Goal: Transaction & Acquisition: Download file/media

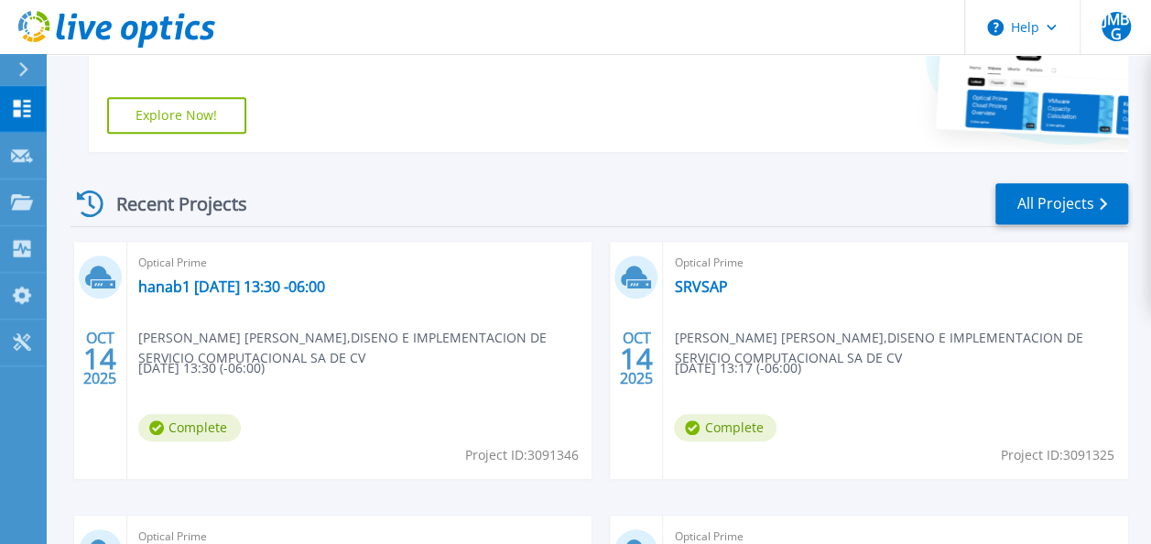
scroll to position [403, 0]
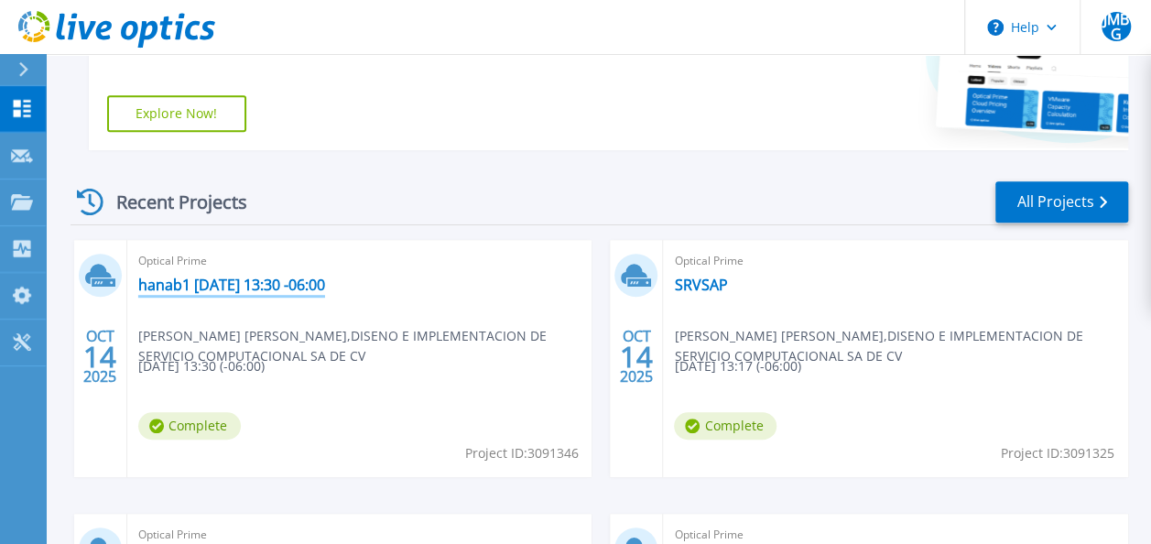
click at [269, 283] on link "hanab1 [DATE] 13:30 -06:00" at bounding box center [231, 285] width 187 height 18
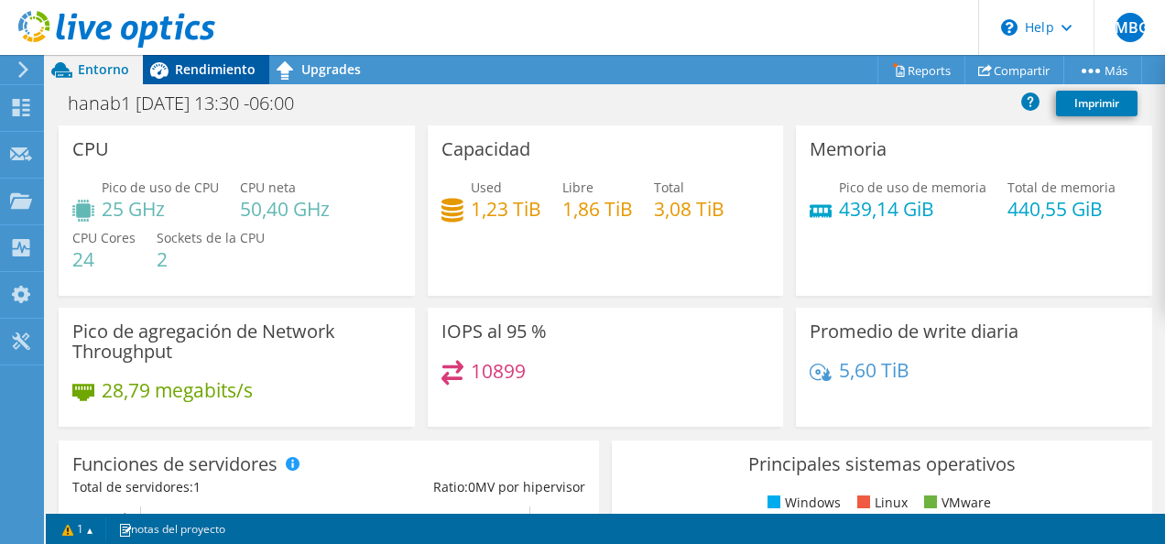
click at [183, 81] on div "Rendimiento" at bounding box center [206, 69] width 126 height 29
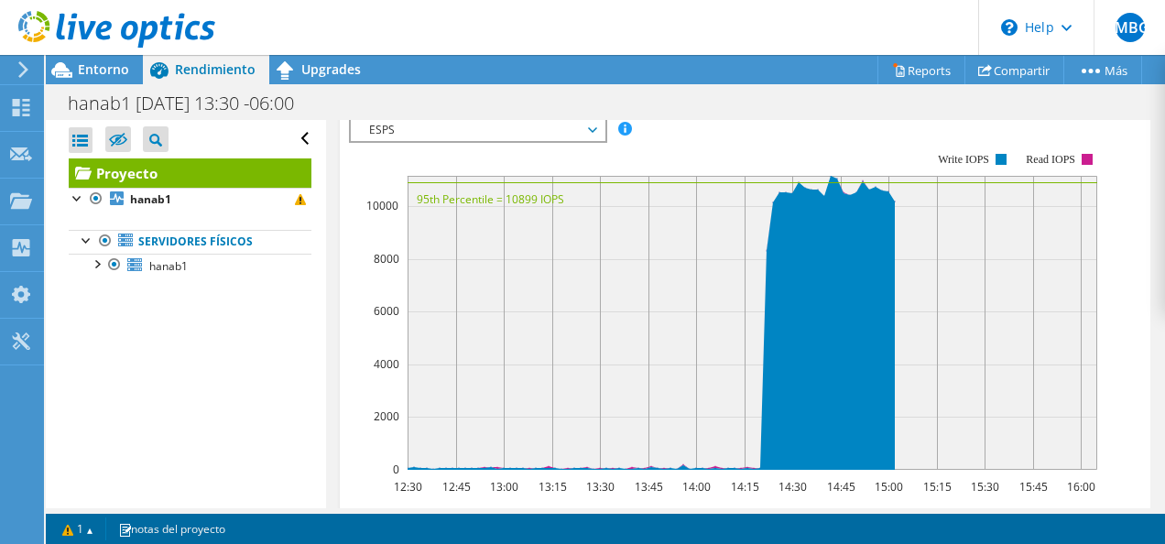
scroll to position [576, 0]
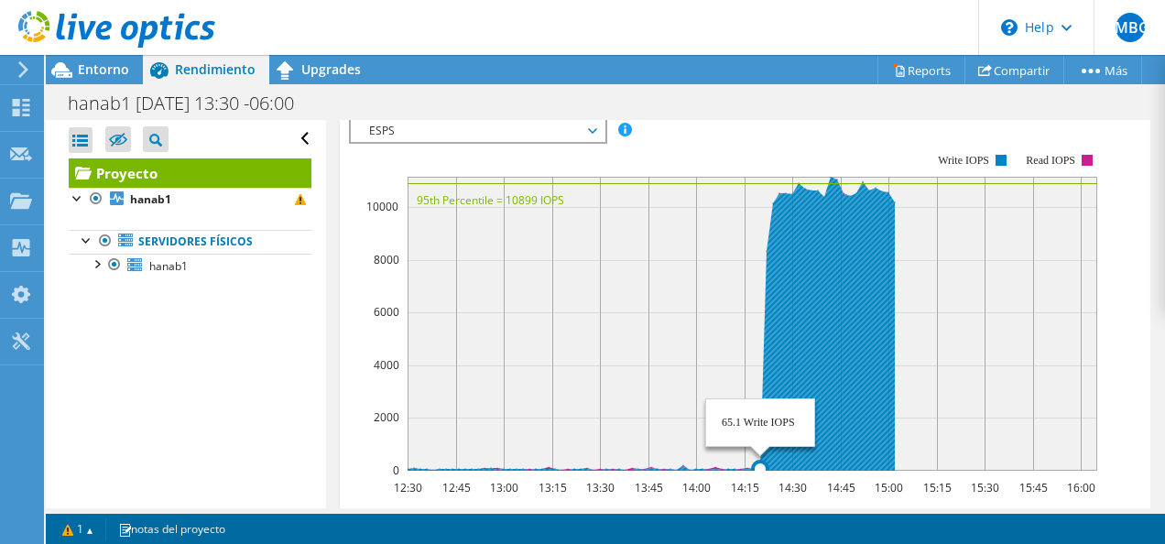
drag, startPoint x: 602, startPoint y: 463, endPoint x: 761, endPoint y: 461, distance: 159.3
click at [761, 461] on icon at bounding box center [650, 324] width 487 height 294
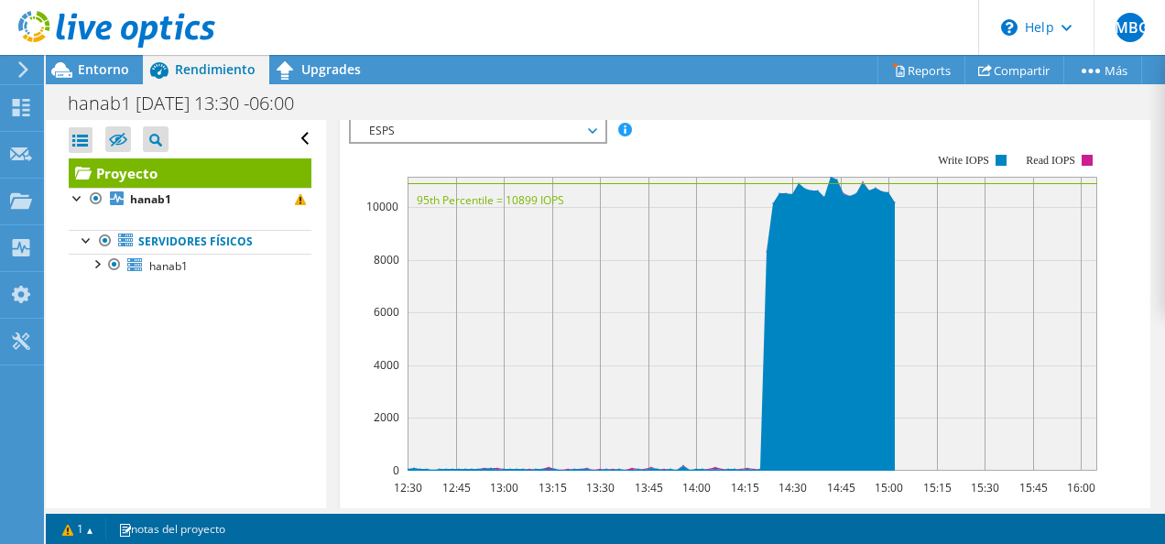
click at [484, 133] on span "ESPS" at bounding box center [477, 131] width 235 height 22
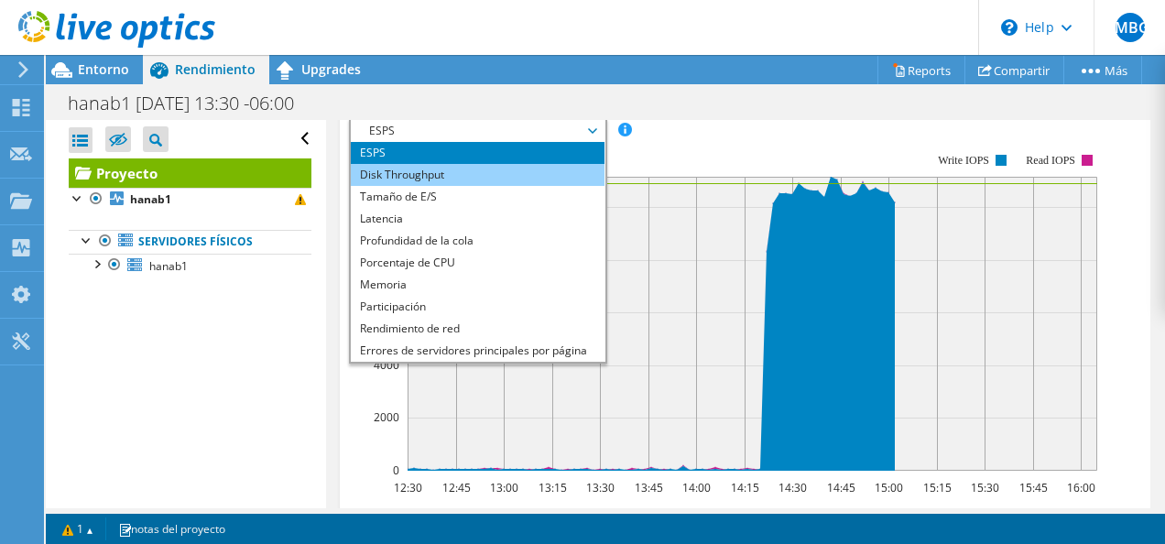
click at [467, 167] on li "Disk Throughput" at bounding box center [478, 175] width 254 height 22
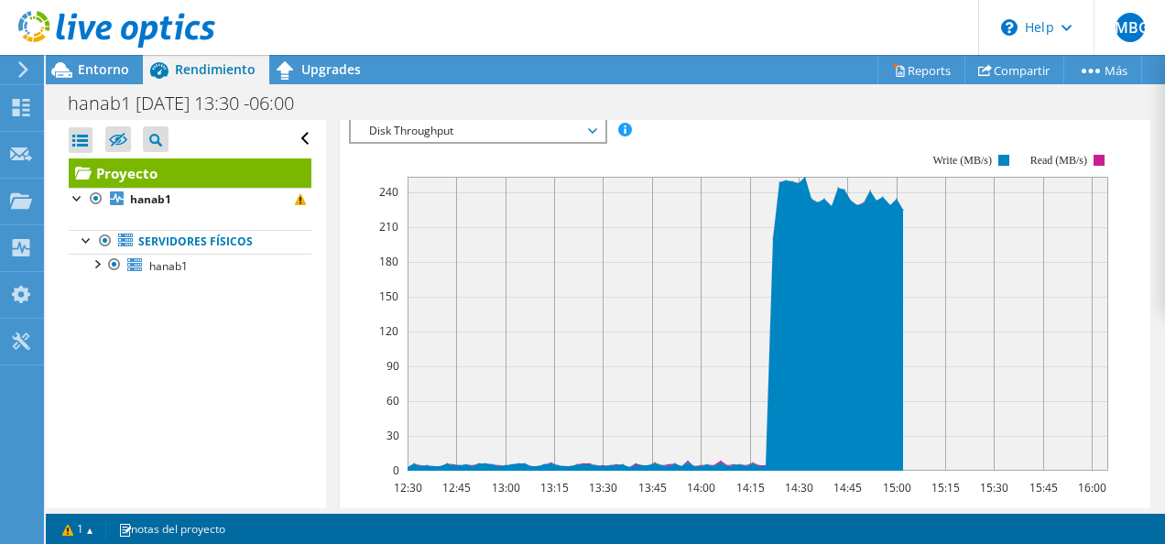
click at [432, 134] on span "Disk Throughput" at bounding box center [477, 131] width 235 height 22
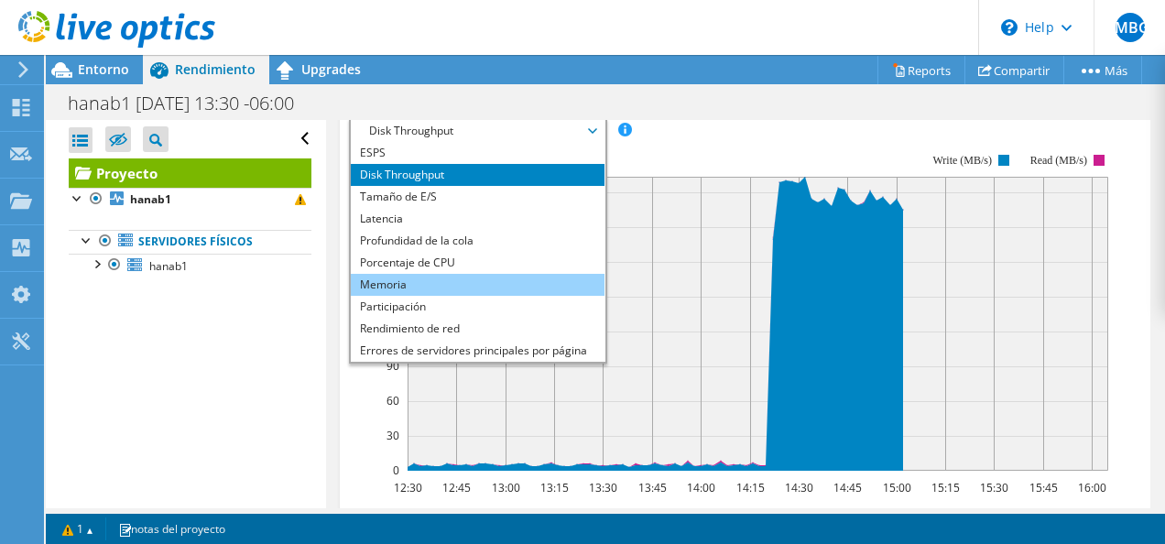
click at [474, 274] on li "Memoria" at bounding box center [478, 285] width 254 height 22
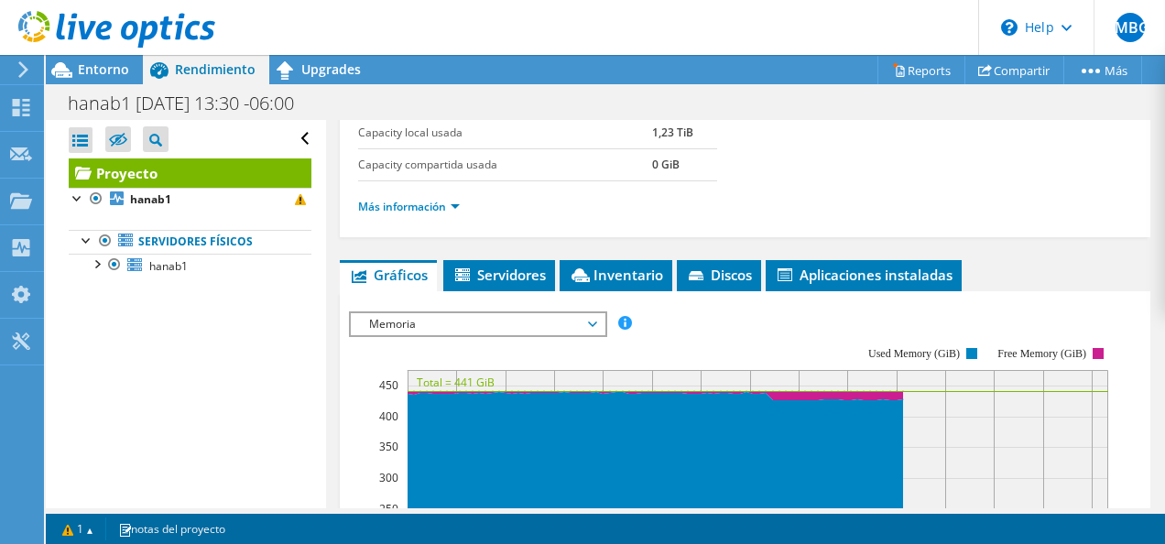
scroll to position [370, 0]
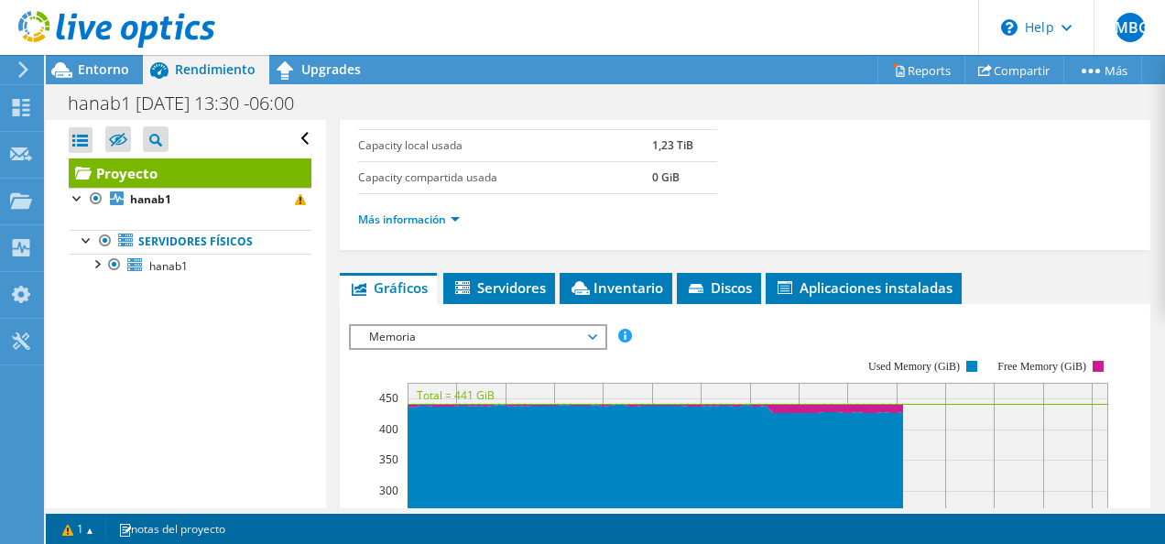
click at [535, 337] on span "Memoria" at bounding box center [477, 337] width 235 height 22
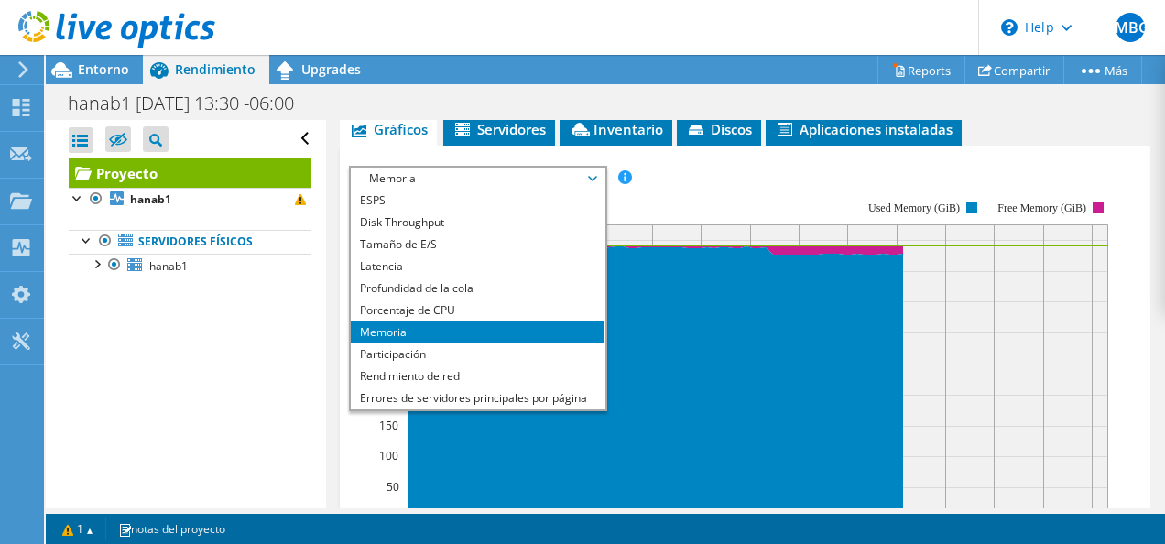
scroll to position [529, 0]
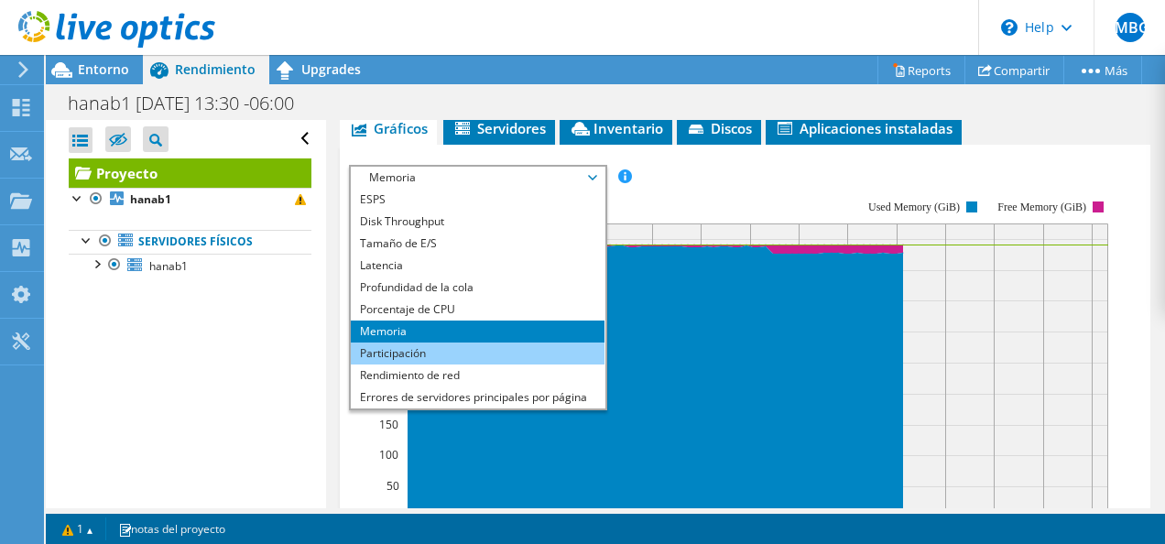
click at [482, 349] on li "Participación" at bounding box center [478, 353] width 254 height 22
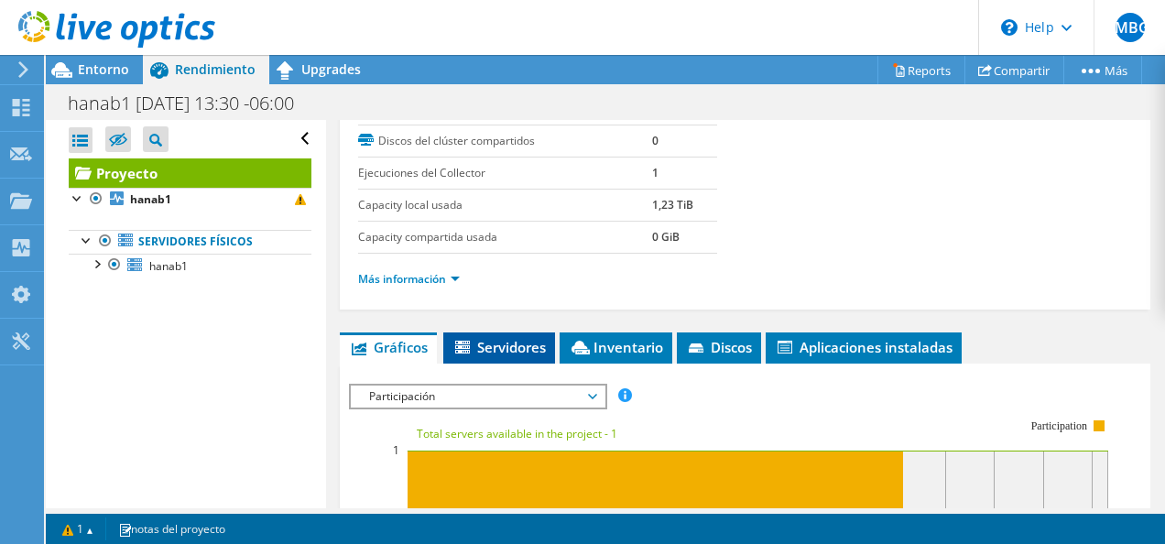
scroll to position [299, 0]
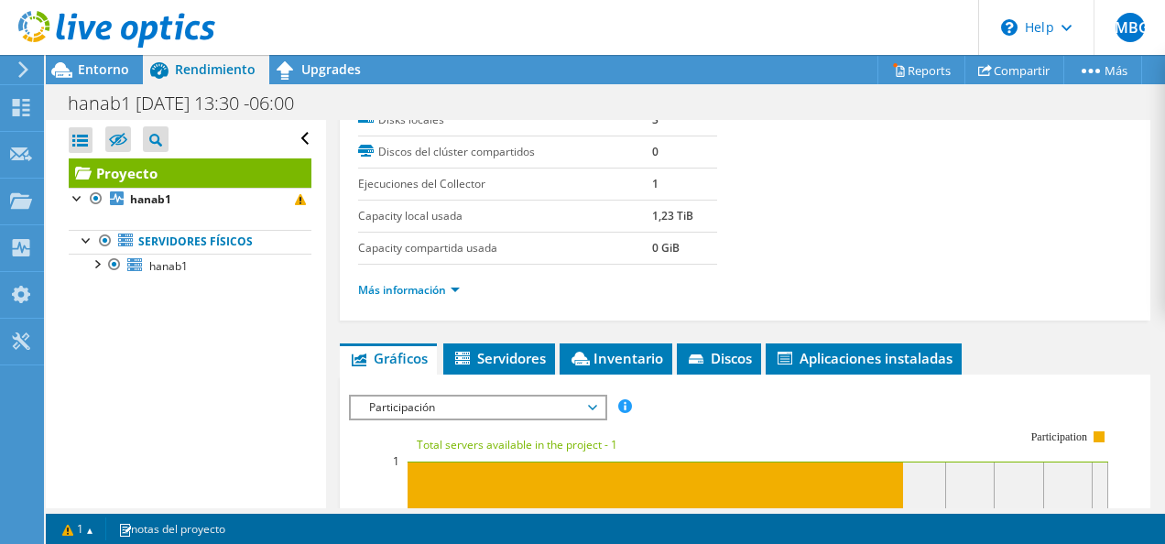
click at [452, 401] on span "Participación" at bounding box center [477, 407] width 235 height 22
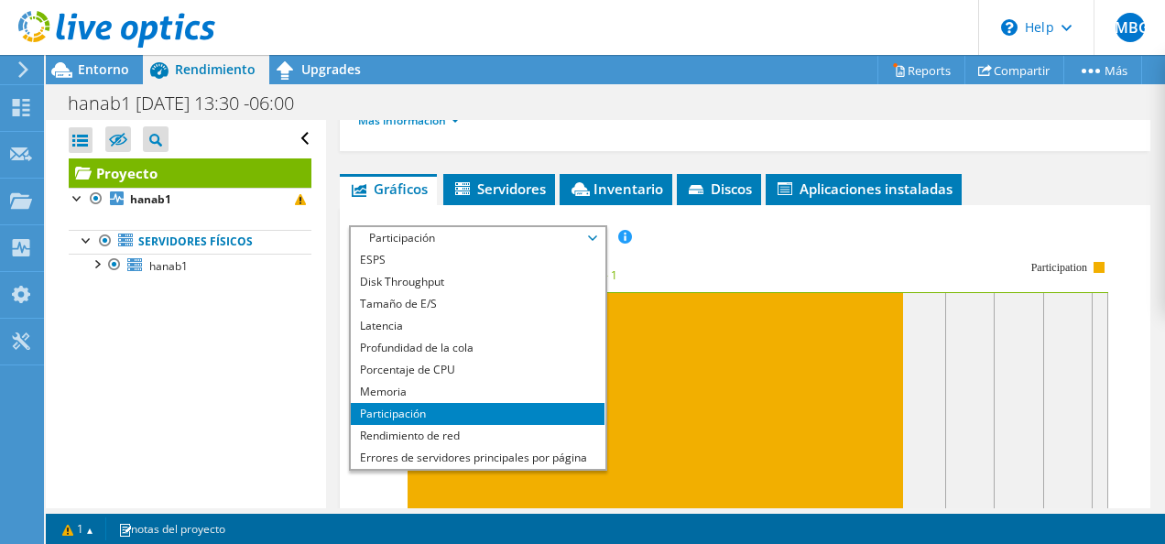
scroll to position [471, 0]
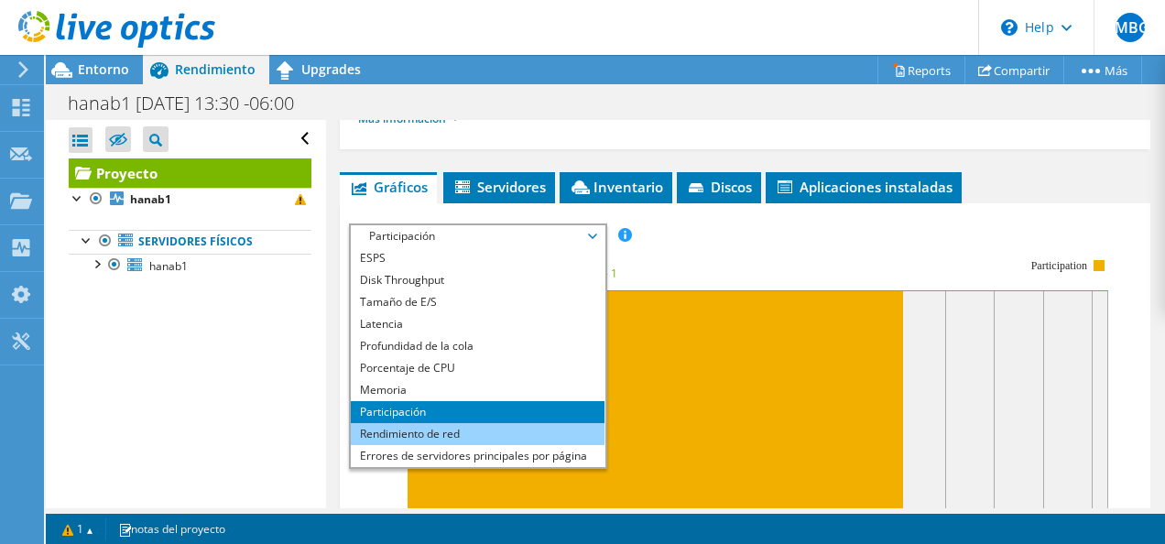
click at [505, 430] on li "Rendimiento de red" at bounding box center [478, 434] width 254 height 22
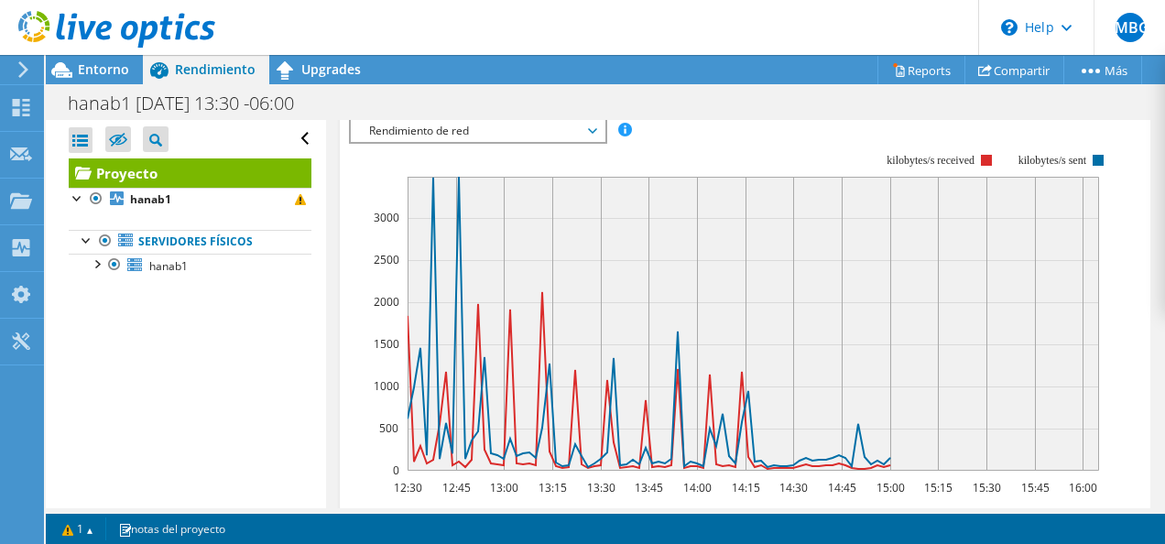
scroll to position [575, 0]
click at [442, 126] on span "Rendimiento de red" at bounding box center [477, 132] width 235 height 22
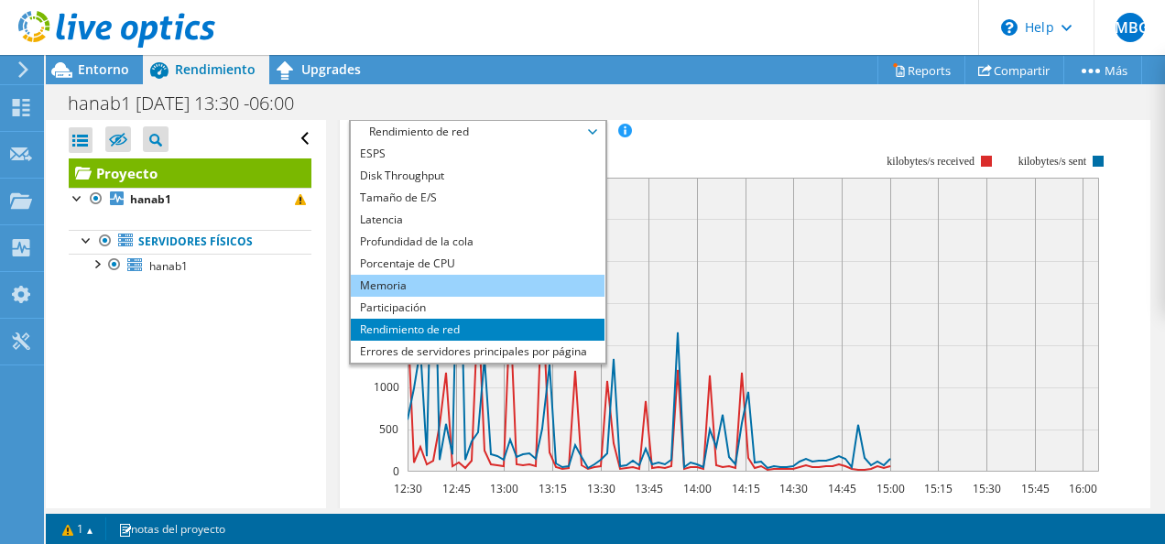
scroll to position [66, 0]
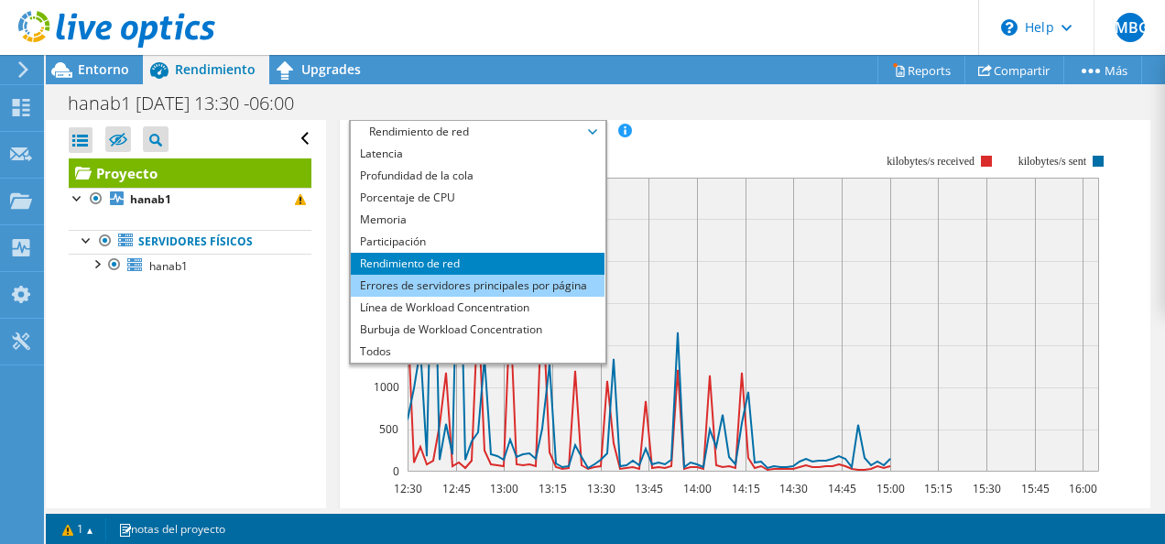
click at [432, 279] on li "Errores de servidores principales por página" at bounding box center [478, 286] width 254 height 22
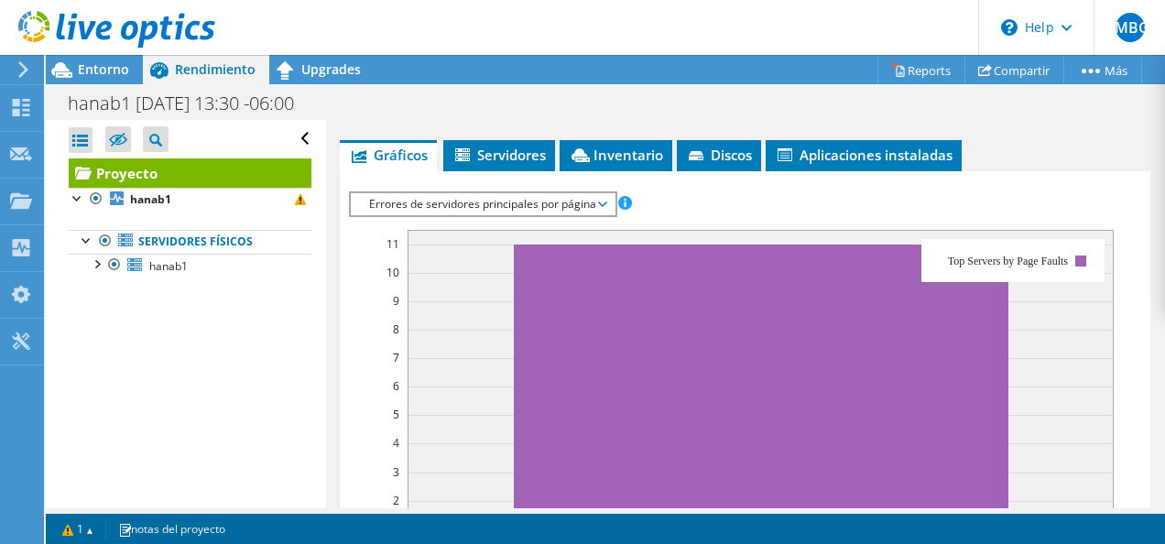
scroll to position [501, 0]
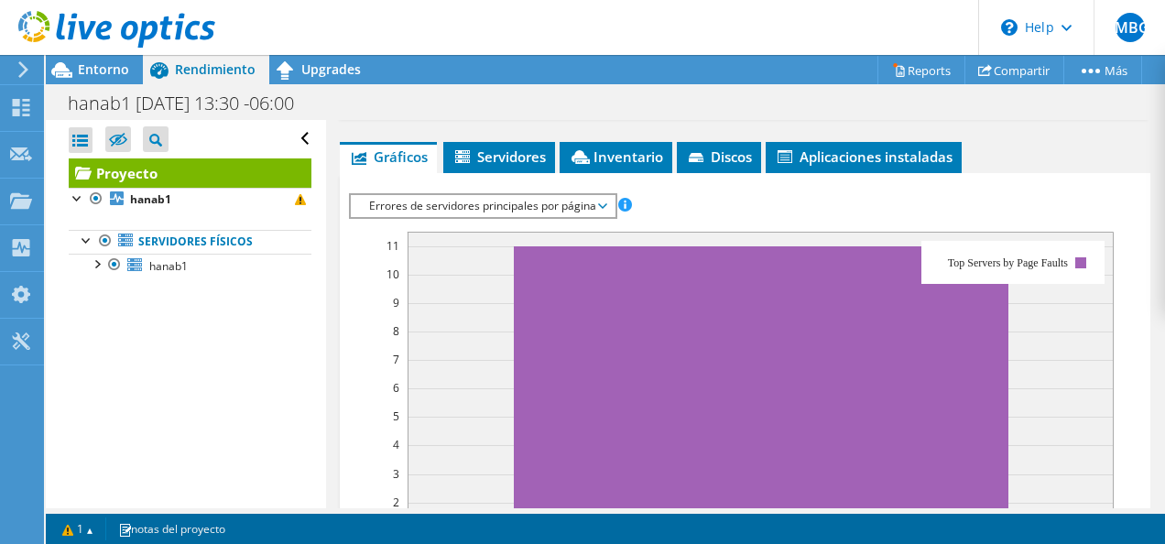
click at [427, 198] on span "Errores de servidores principales por página" at bounding box center [482, 206] width 245 height 22
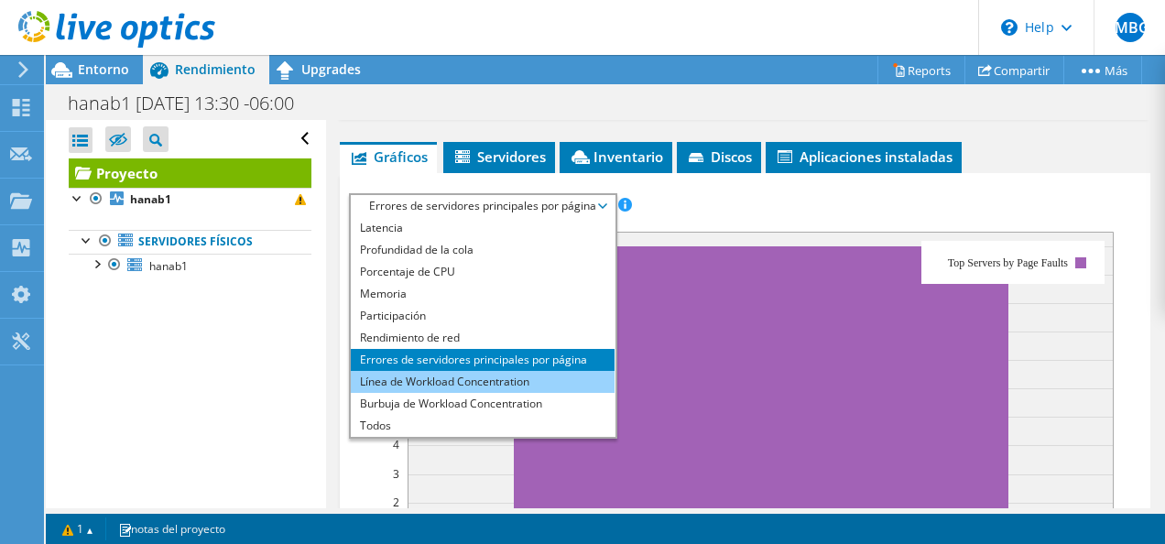
click at [480, 375] on li "Línea de Workload Concentration" at bounding box center [483, 382] width 264 height 22
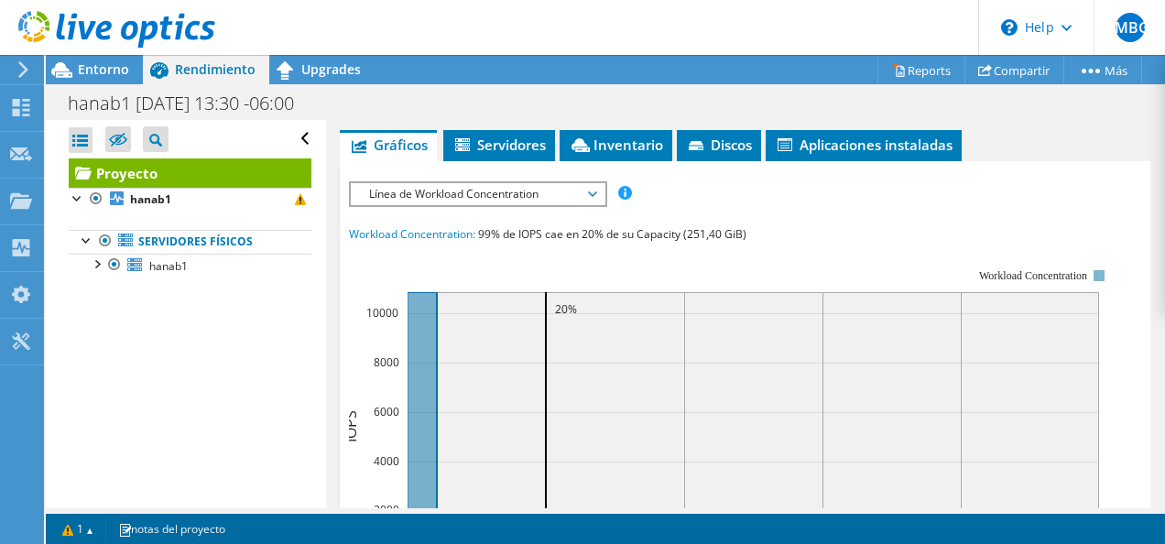
scroll to position [511, 0]
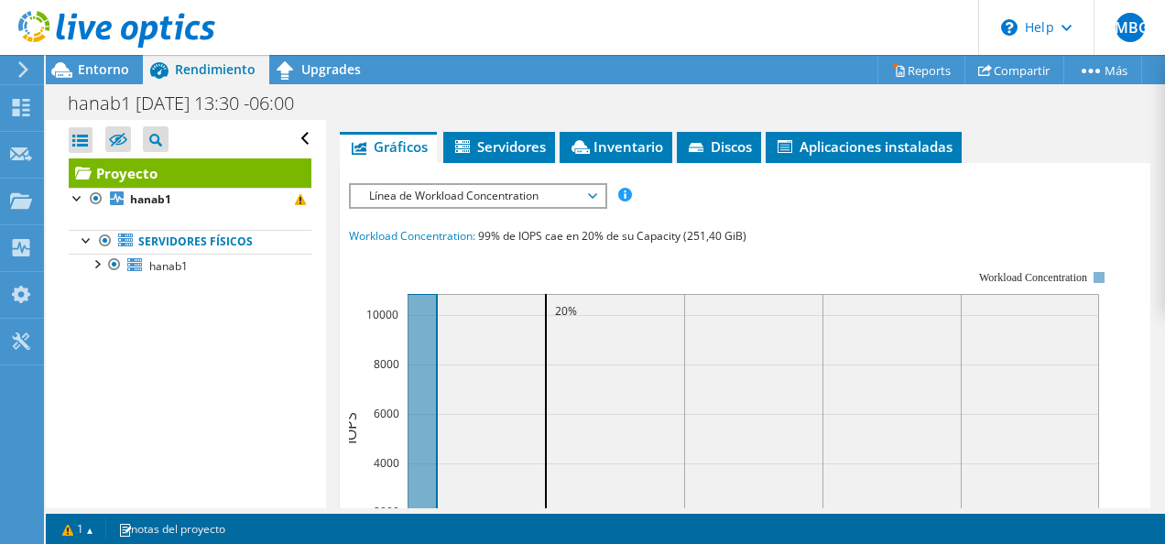
click at [484, 195] on span "Línea de Workload Concentration" at bounding box center [477, 196] width 235 height 22
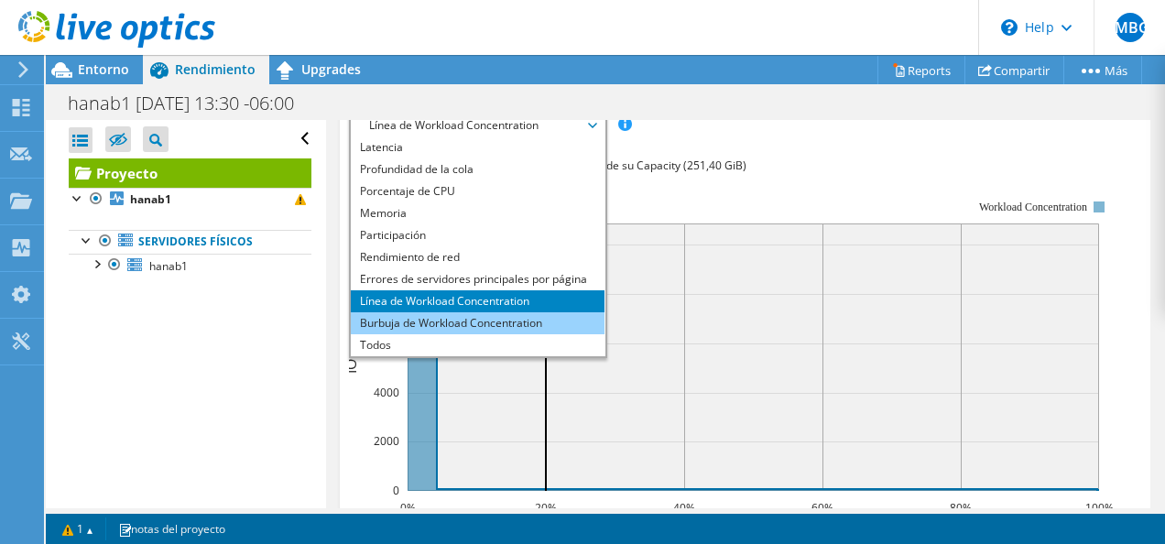
scroll to position [586, 0]
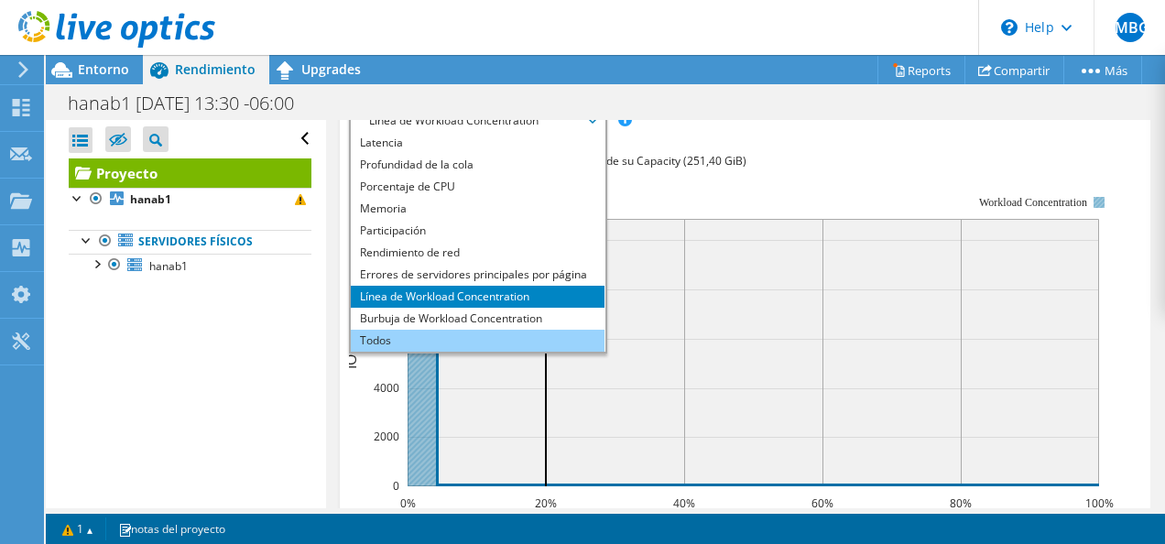
click at [408, 334] on li "Todos" at bounding box center [478, 341] width 254 height 22
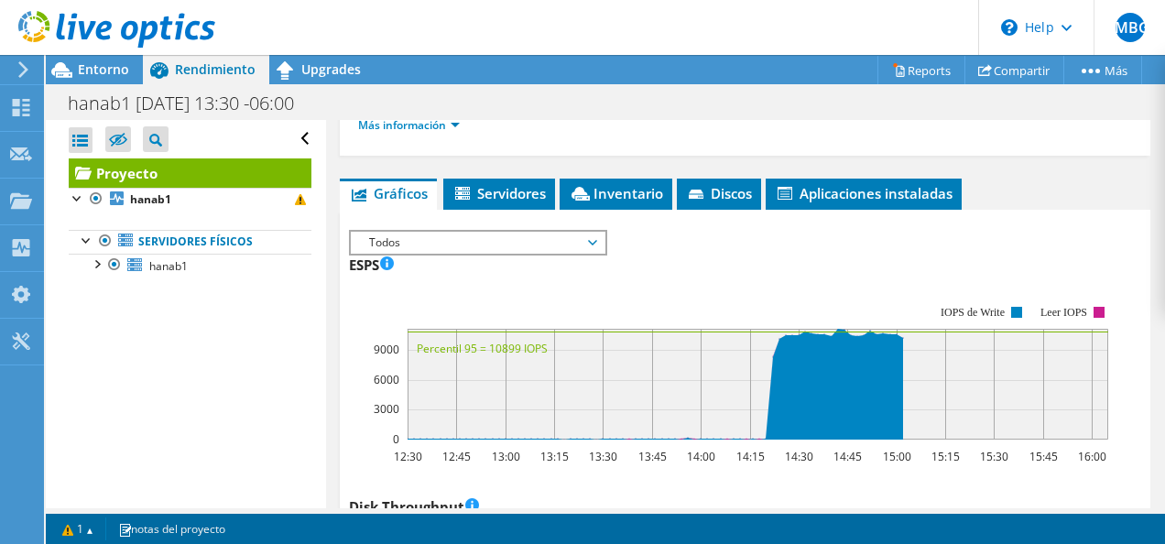
scroll to position [463, 0]
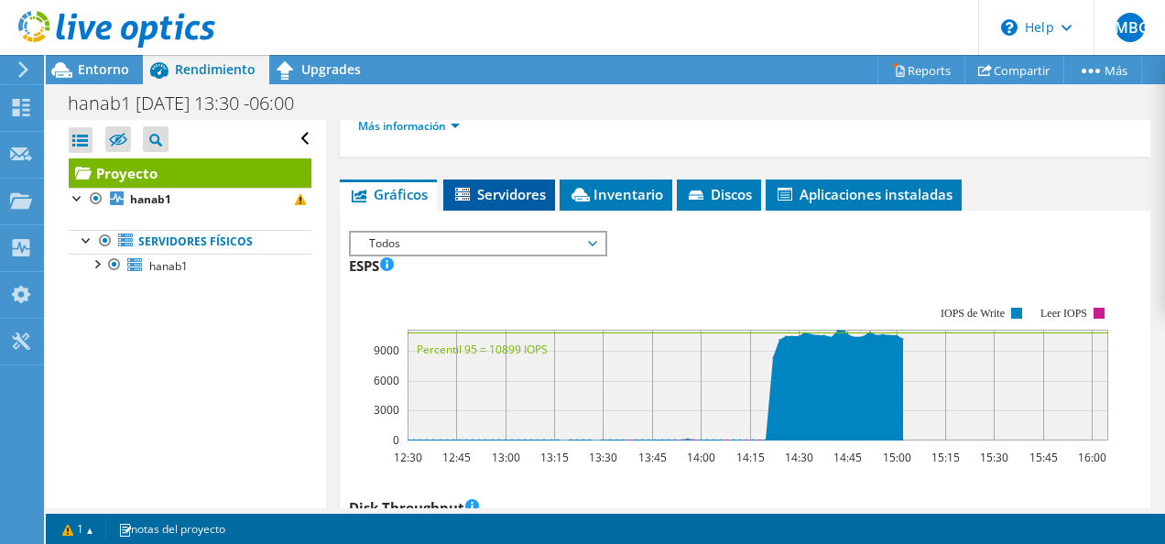
click at [513, 201] on li "Servidores" at bounding box center [499, 194] width 112 height 31
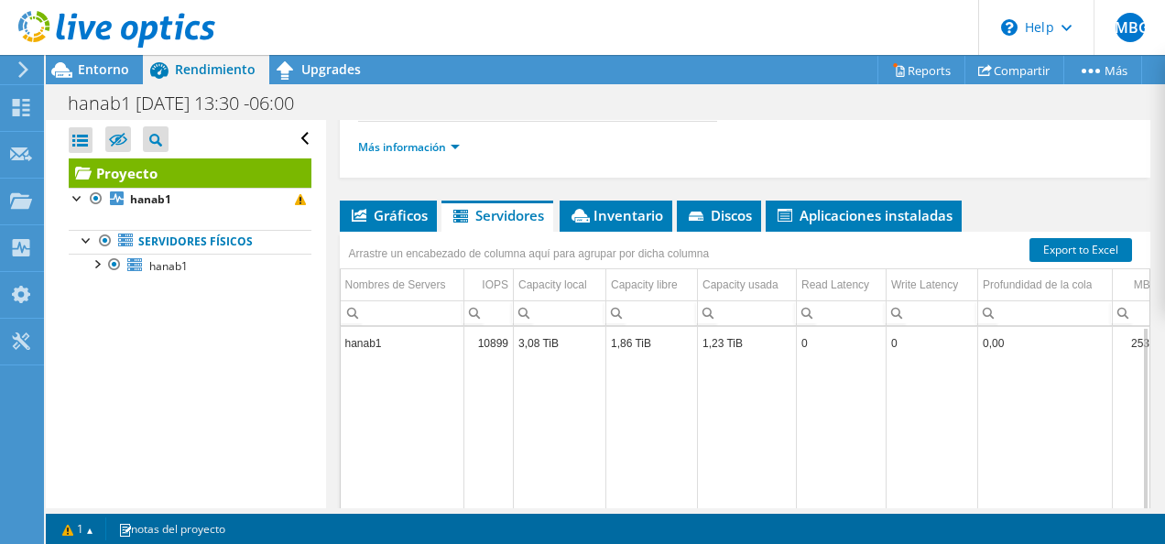
scroll to position [450, 0]
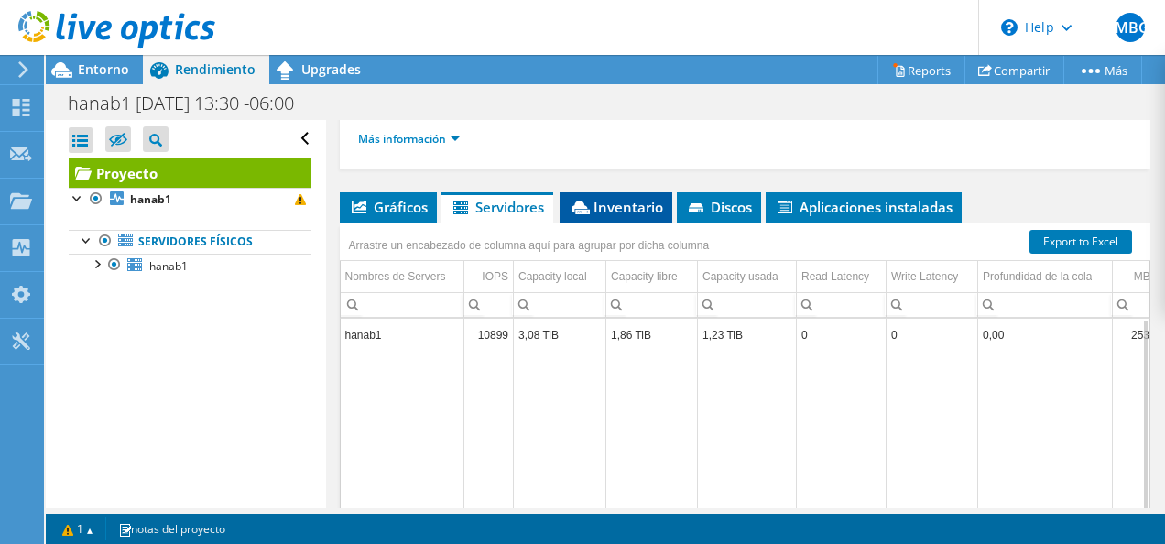
click at [622, 199] on span "Inventario" at bounding box center [616, 207] width 94 height 18
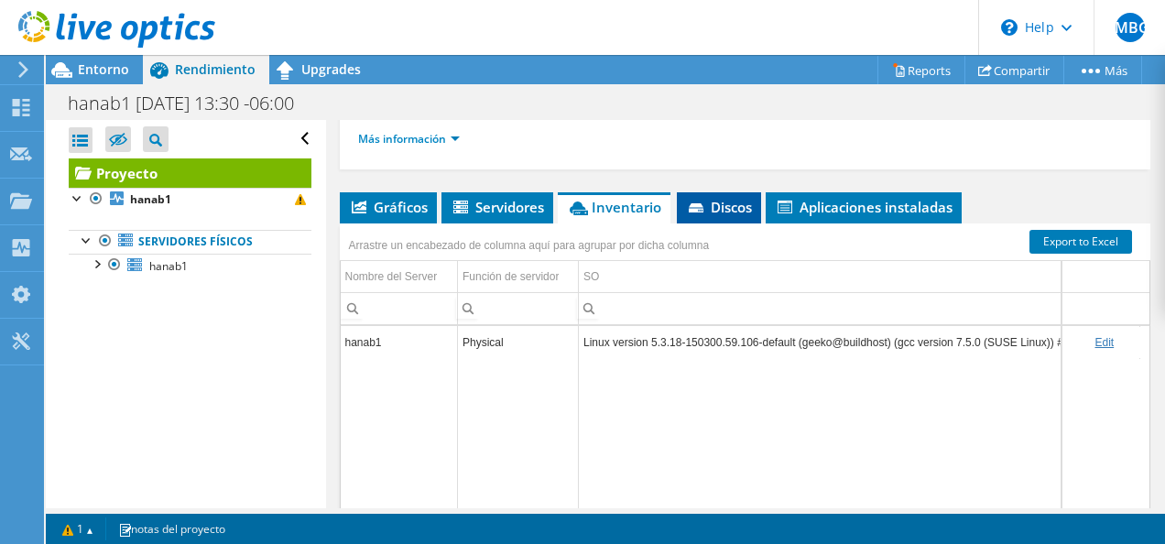
click at [698, 198] on span "Discos" at bounding box center [719, 207] width 66 height 18
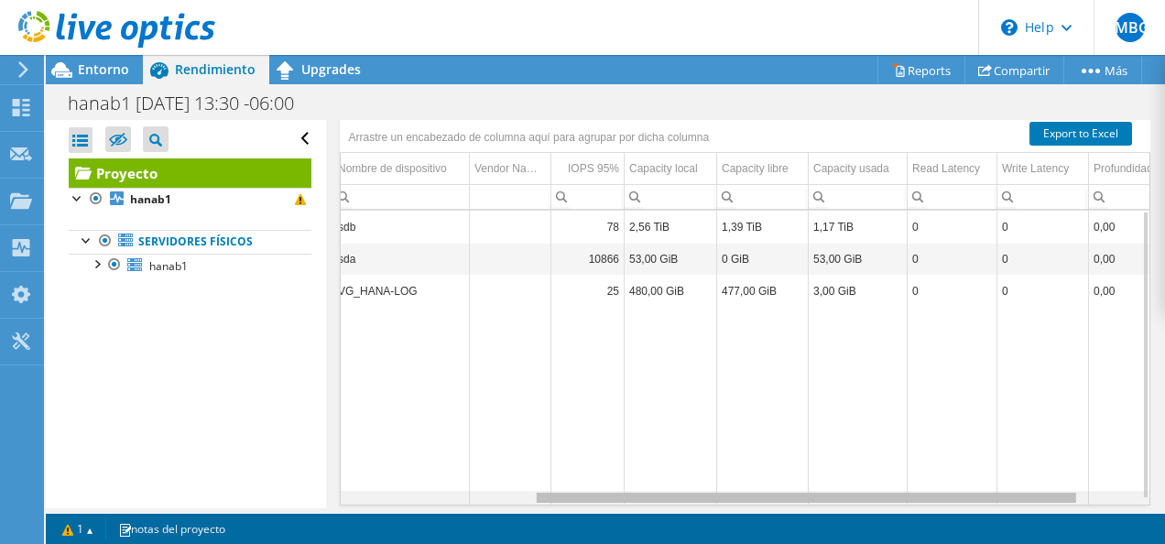
scroll to position [0, 0]
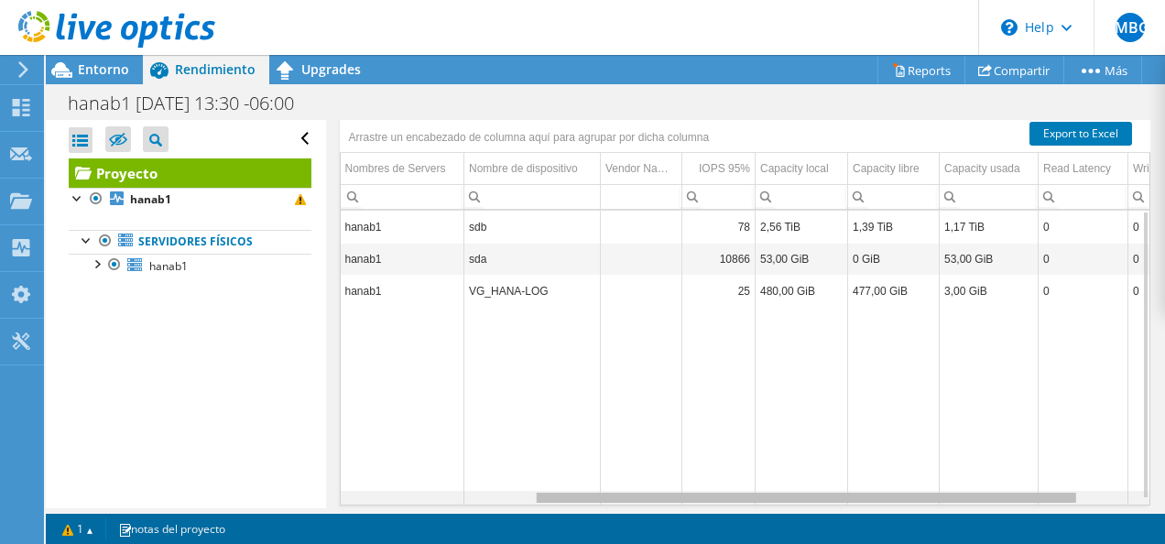
drag, startPoint x: 868, startPoint y: 491, endPoint x: 736, endPoint y: 470, distance: 133.5
click at [736, 470] on body "JMBG Usuario final Juan Manuel Bautista Gutierrez juan.bautista@hddisc.com.mx D…" at bounding box center [582, 272] width 1165 height 544
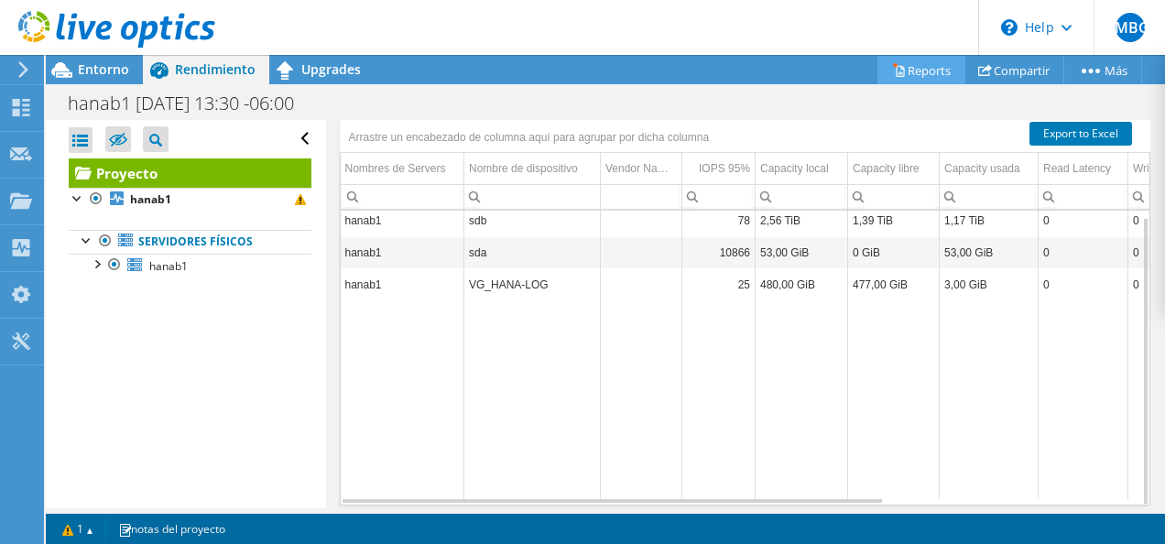
click at [903, 76] on link "Reports" at bounding box center [921, 70] width 88 height 28
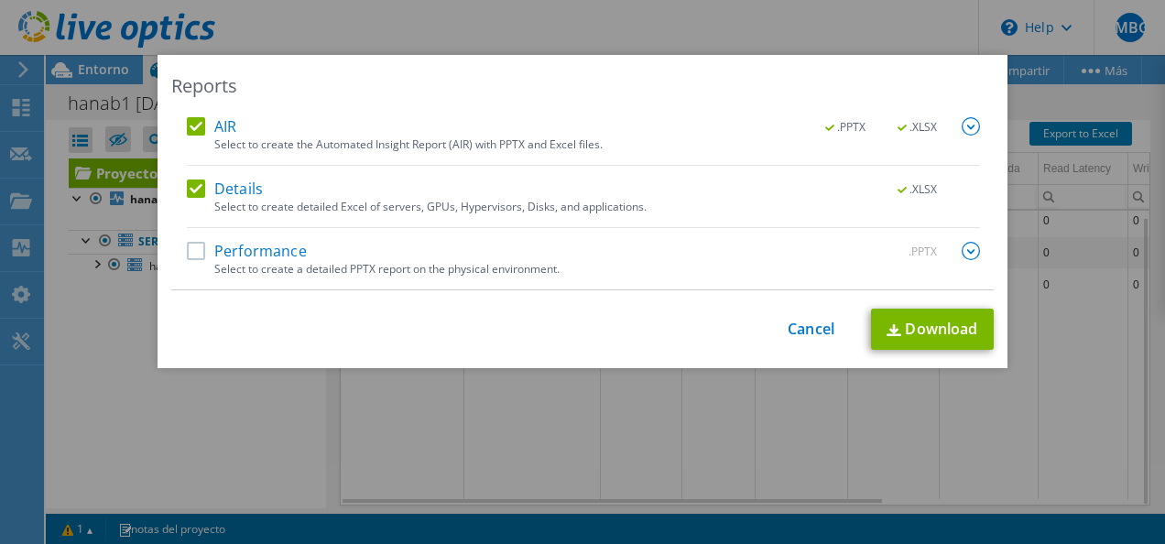
click at [187, 127] on label "AIR" at bounding box center [211, 126] width 49 height 18
click at [0, 0] on input "AIR" at bounding box center [0, 0] width 0 height 0
click at [928, 334] on link "Download" at bounding box center [932, 329] width 123 height 41
click at [794, 323] on link "Cancel" at bounding box center [810, 328] width 47 height 17
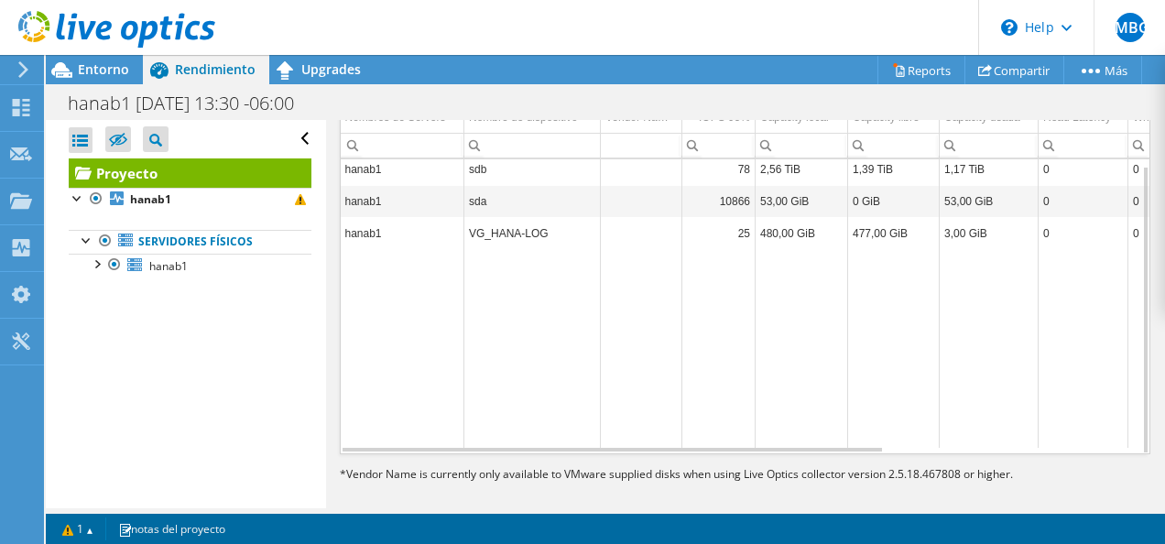
scroll to position [620, 0]
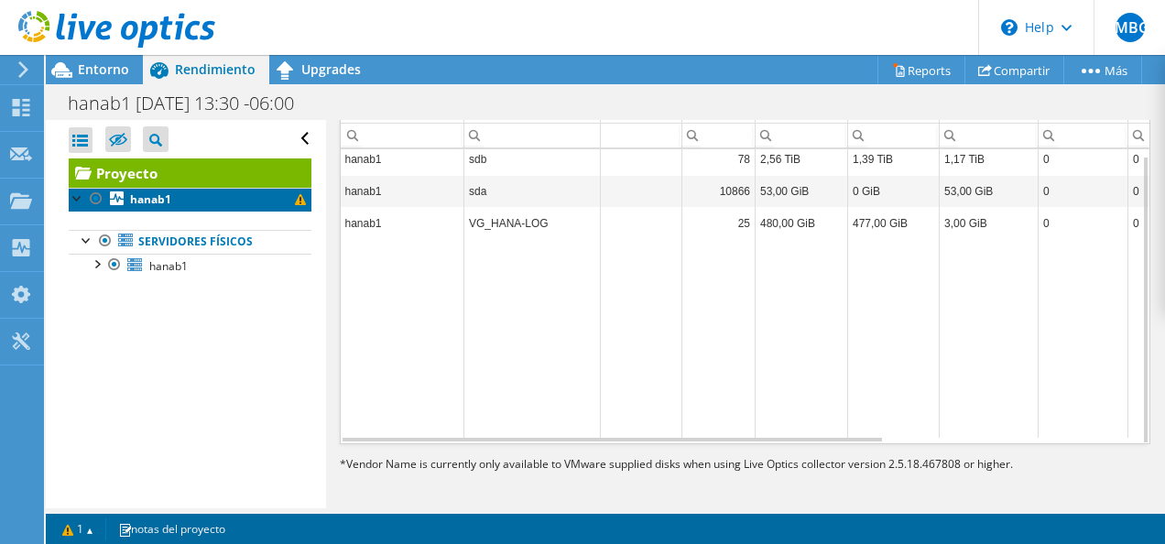
click at [185, 192] on link "hanab1" at bounding box center [190, 200] width 243 height 24
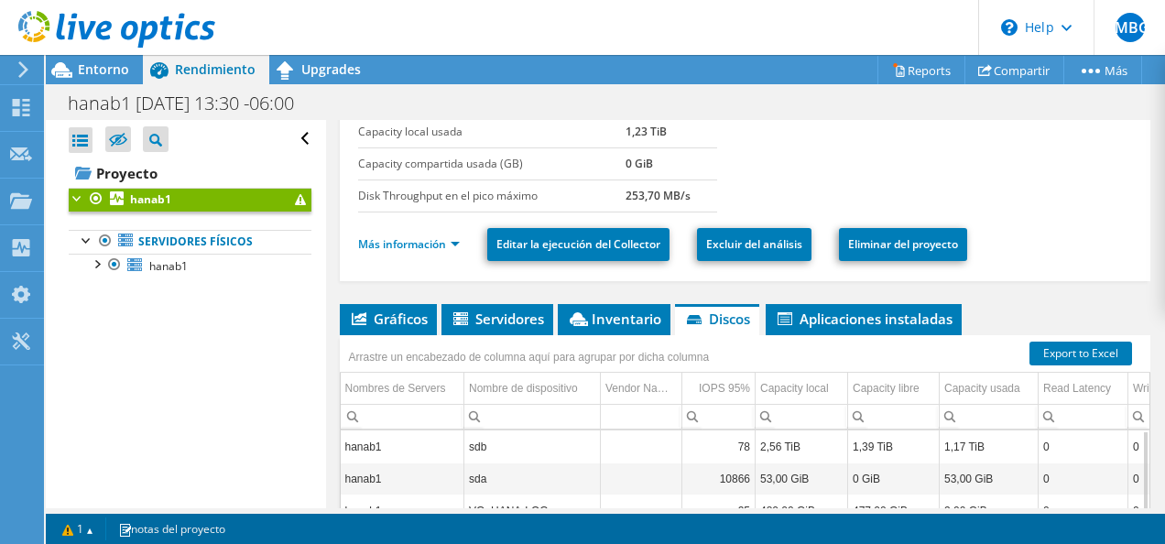
scroll to position [281, 0]
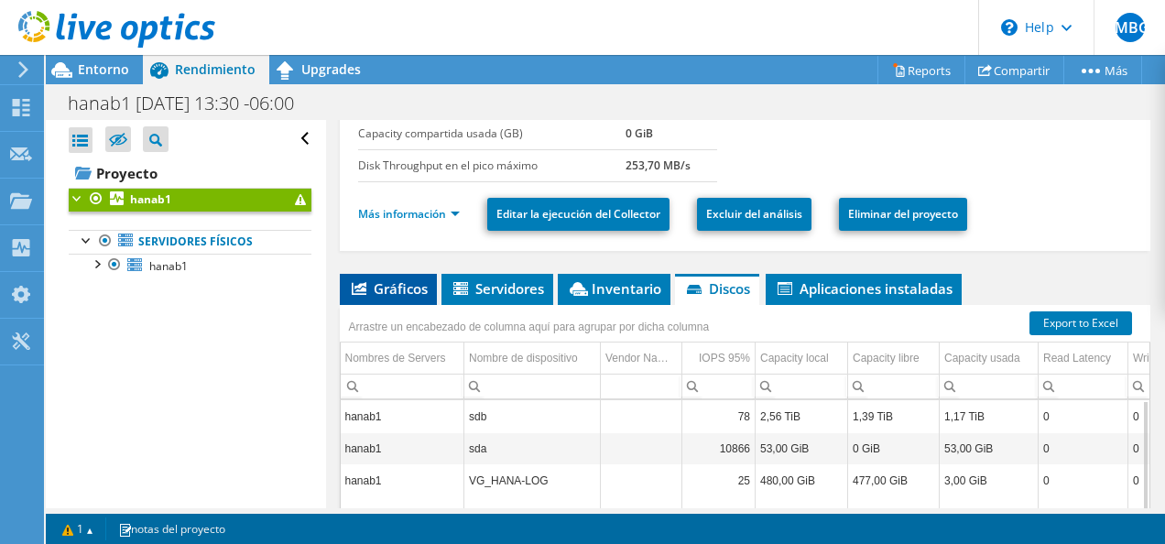
click at [405, 289] on span "Gráficos" at bounding box center [388, 288] width 79 height 18
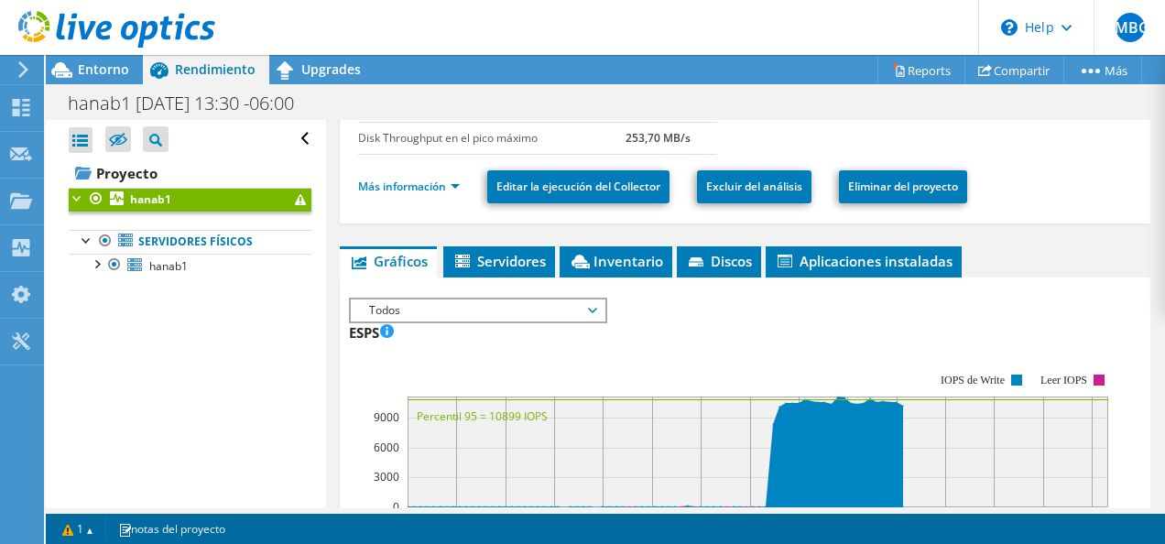
scroll to position [310, 0]
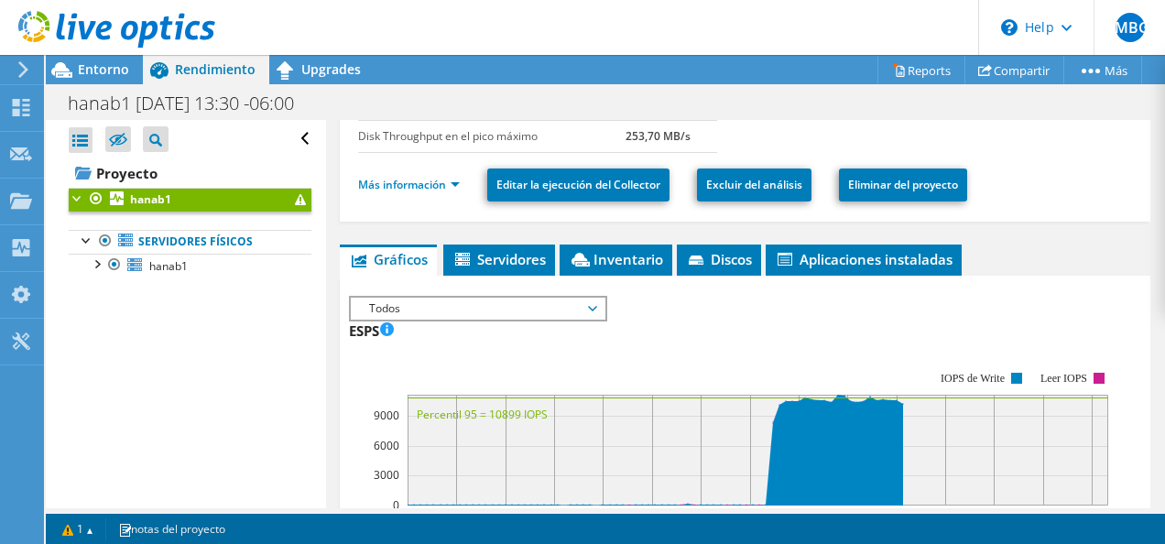
click at [507, 300] on span "Todos" at bounding box center [477, 309] width 235 height 22
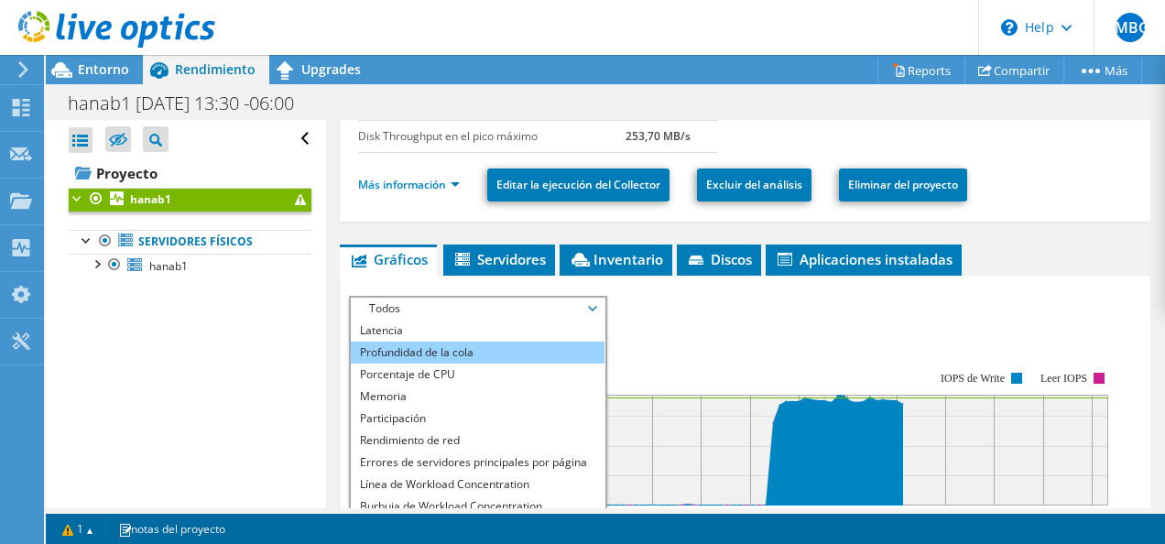
scroll to position [0, 0]
click at [483, 344] on li "Disk Throughput" at bounding box center [478, 353] width 254 height 22
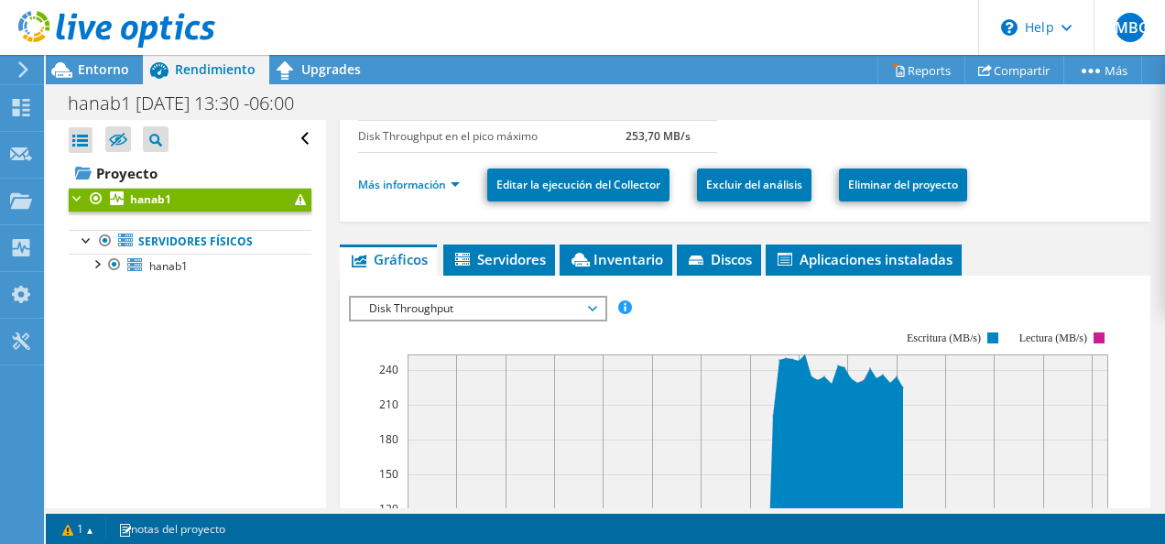
click at [424, 298] on span "Disk Throughput" at bounding box center [477, 309] width 235 height 22
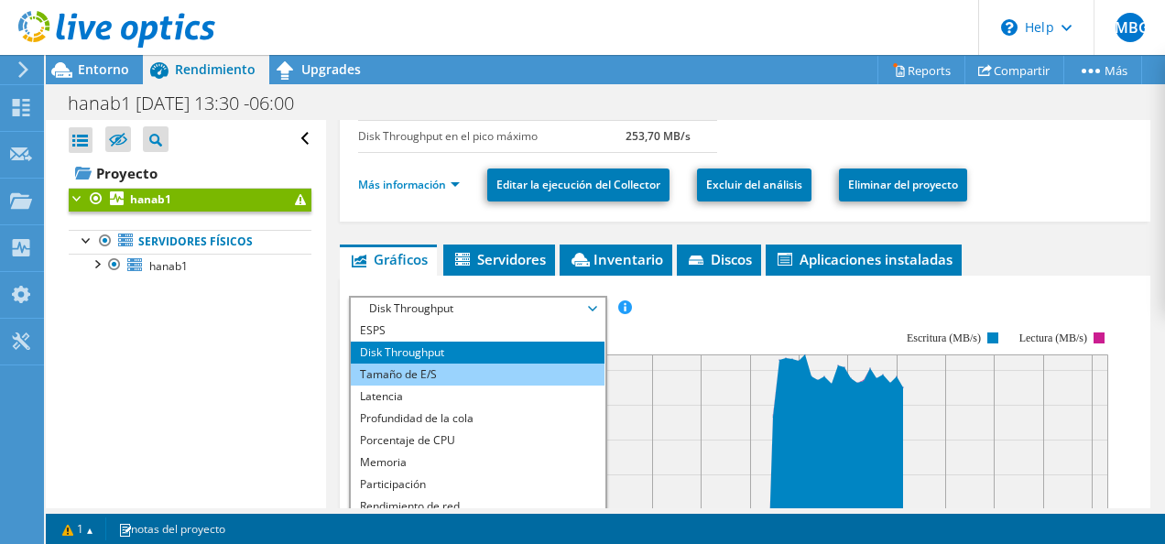
click at [457, 364] on li "Tamaño de E/S" at bounding box center [478, 374] width 254 height 22
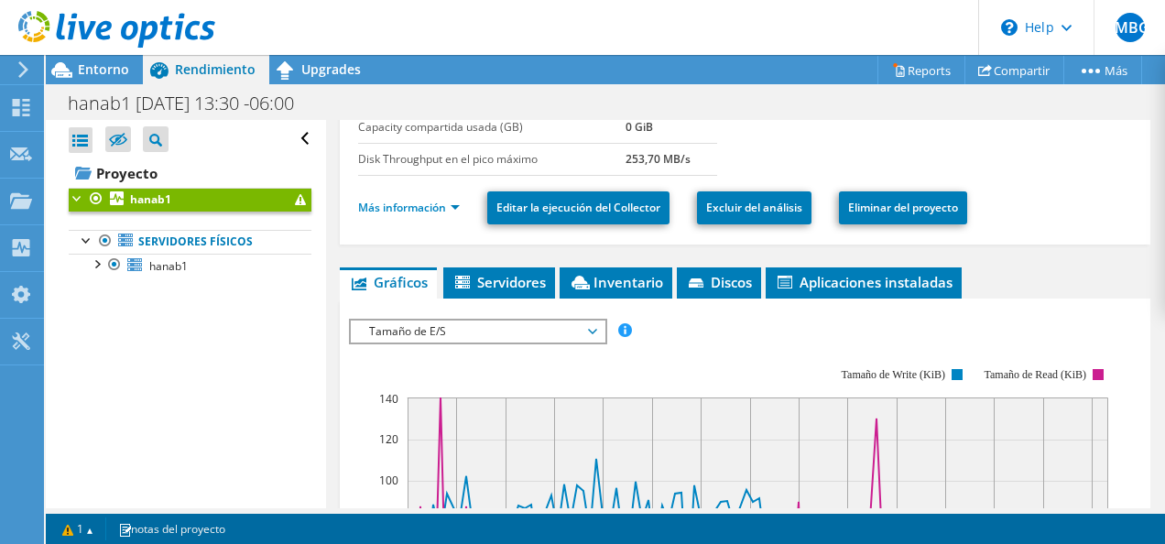
scroll to position [289, 0]
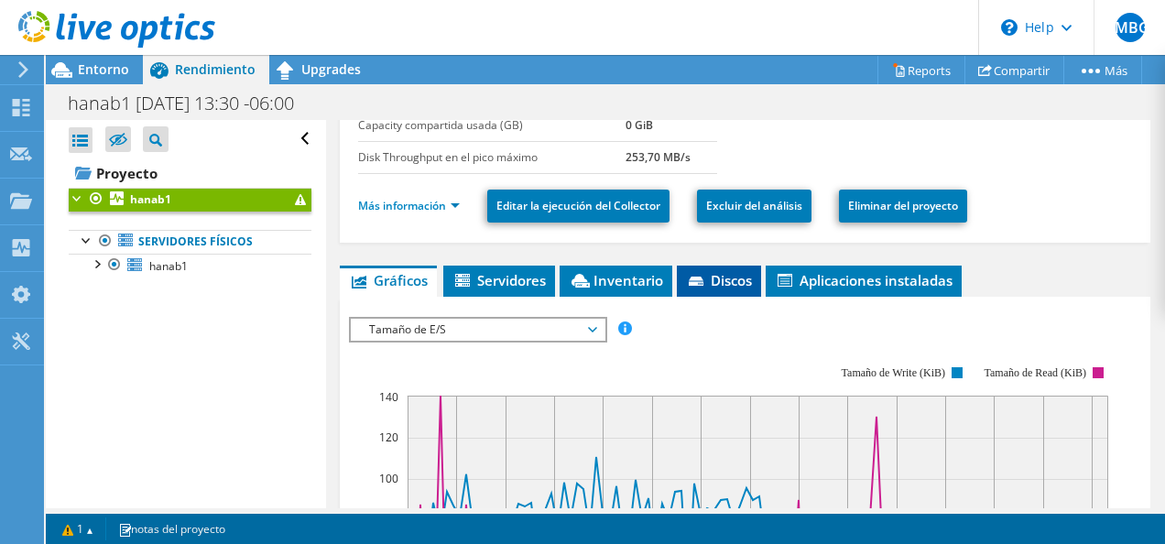
click at [711, 287] on li "Discos" at bounding box center [719, 281] width 84 height 31
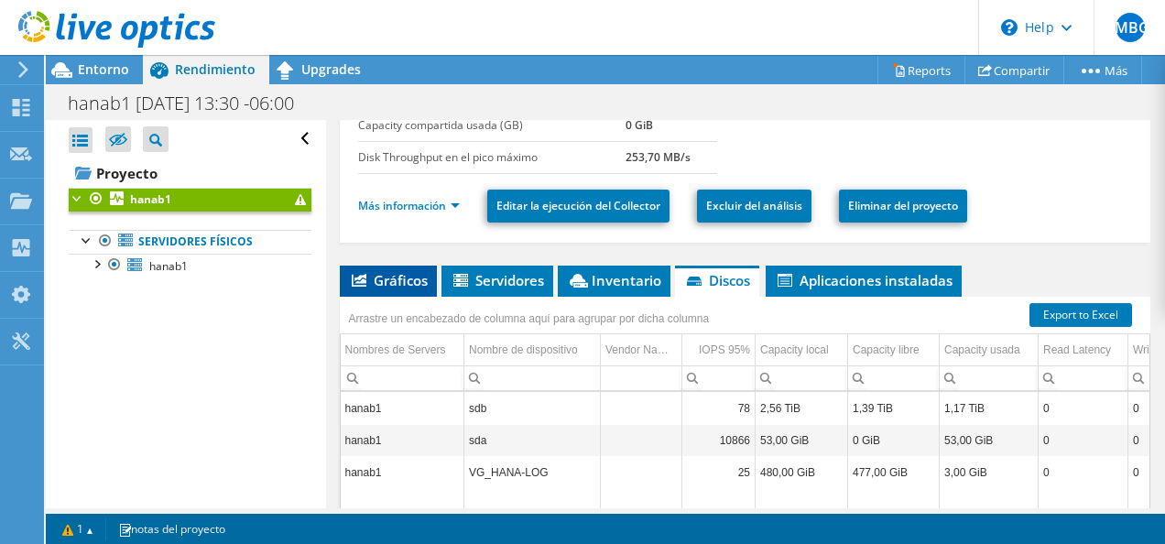
click at [427, 283] on span "Gráficos" at bounding box center [388, 280] width 79 height 18
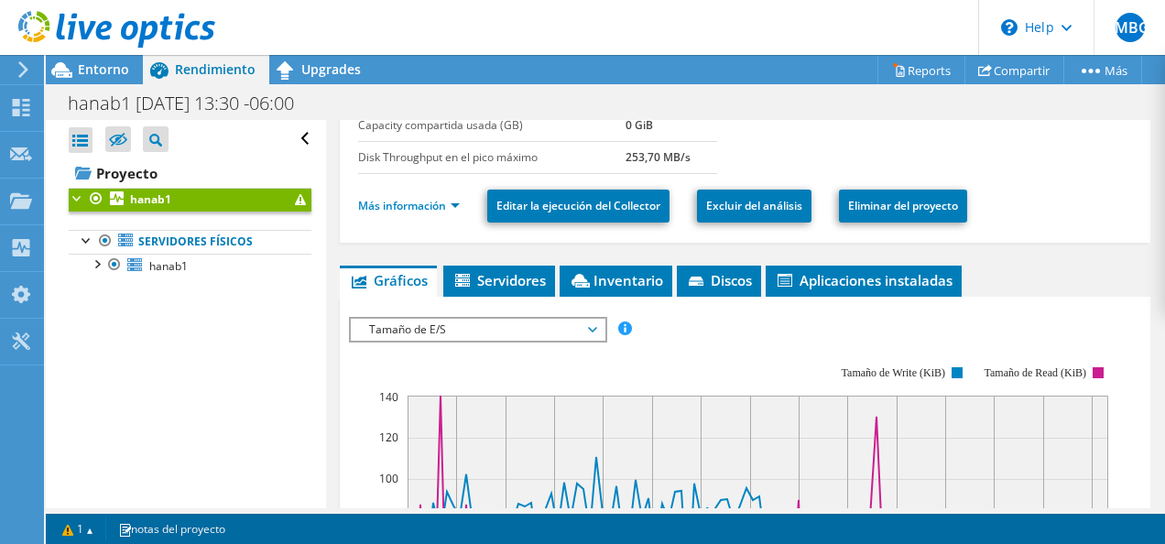
click at [468, 326] on span "Tamaño de E/S" at bounding box center [477, 330] width 235 height 22
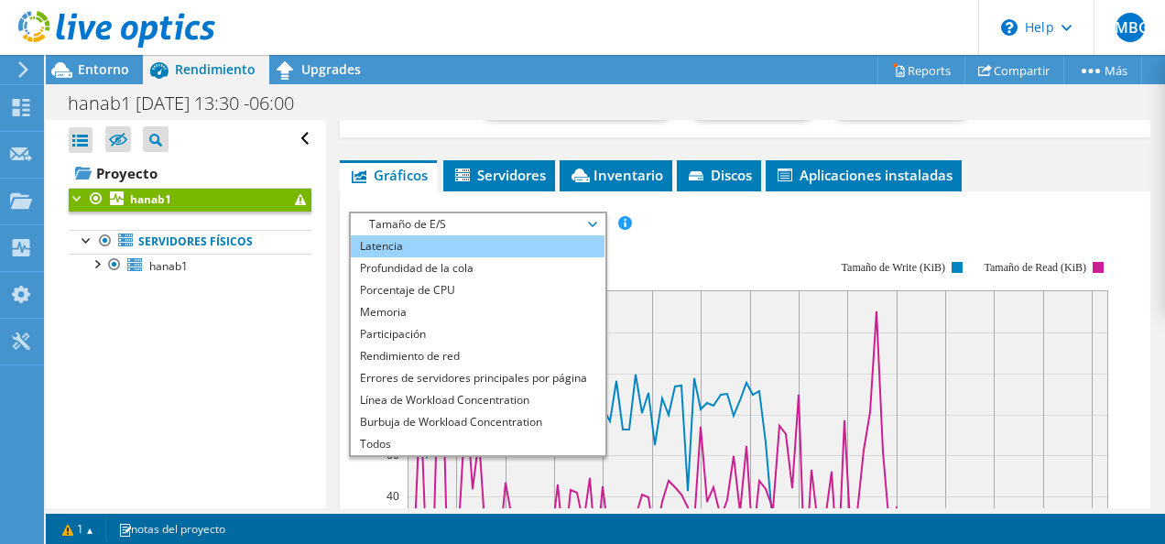
scroll to position [415, 0]
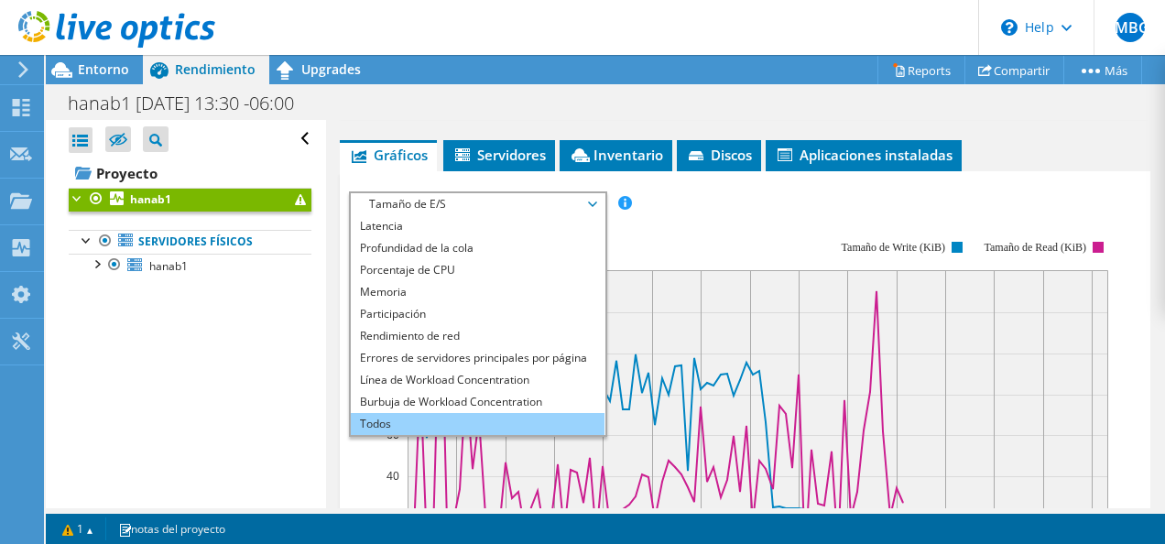
click at [490, 422] on li "Todos" at bounding box center [478, 424] width 254 height 22
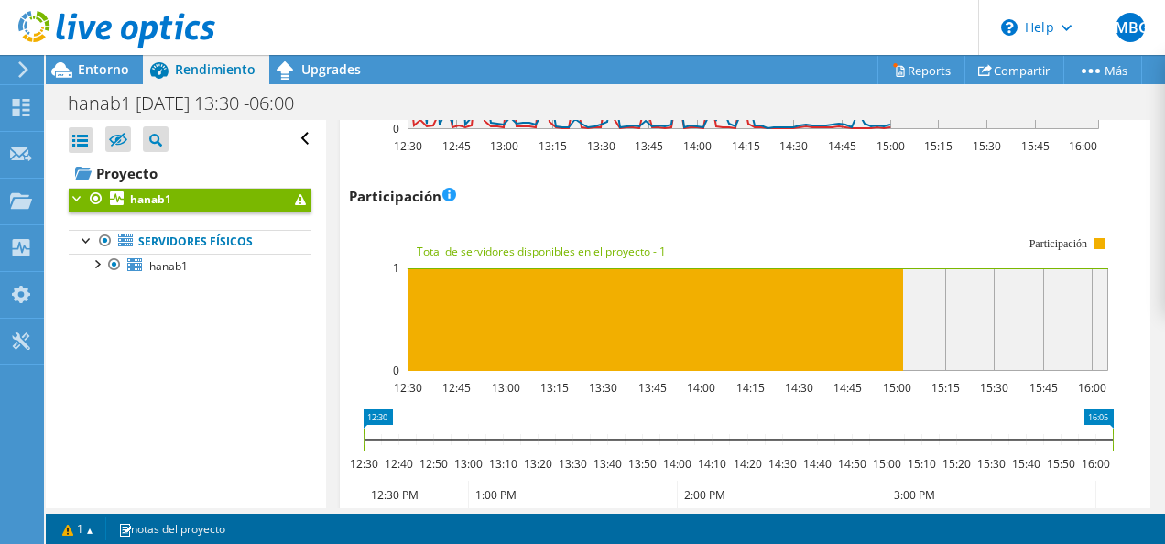
scroll to position [2639, 0]
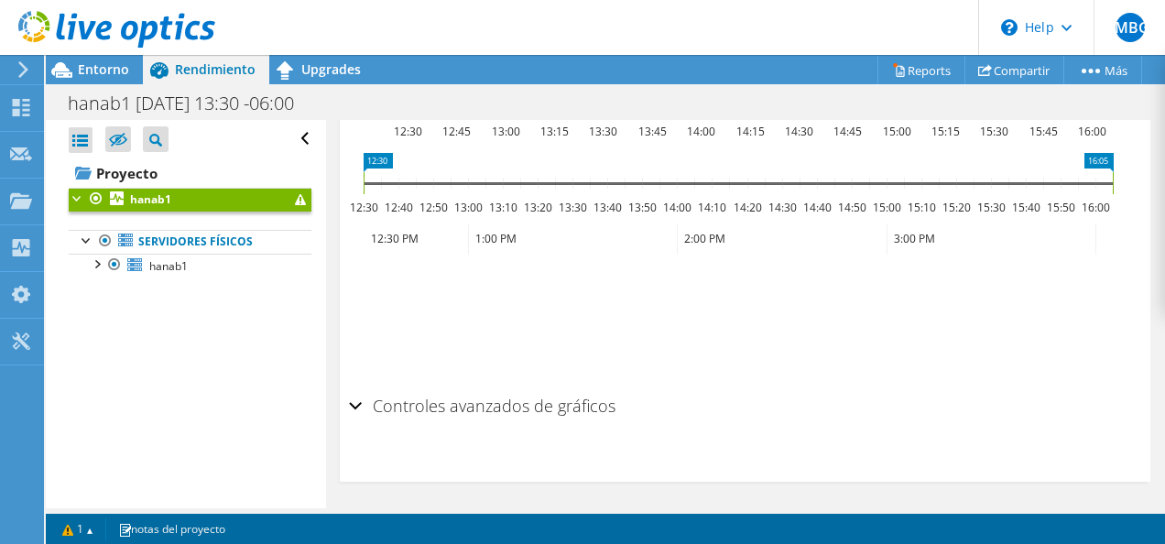
click at [488, 399] on h2 "Controles avanzados de gráficos" at bounding box center [482, 405] width 266 height 37
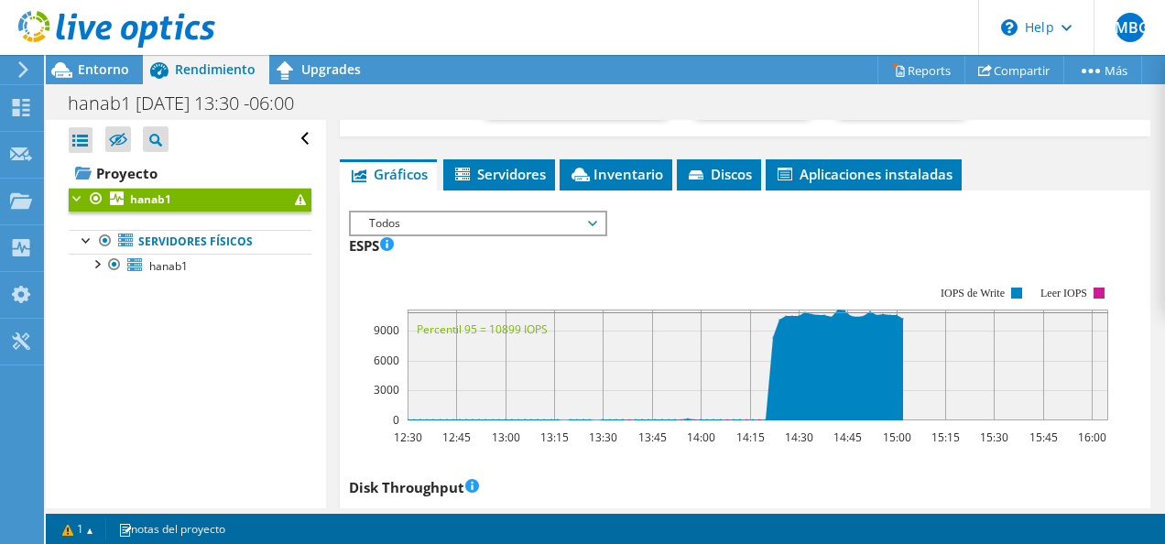
scroll to position [421, 0]
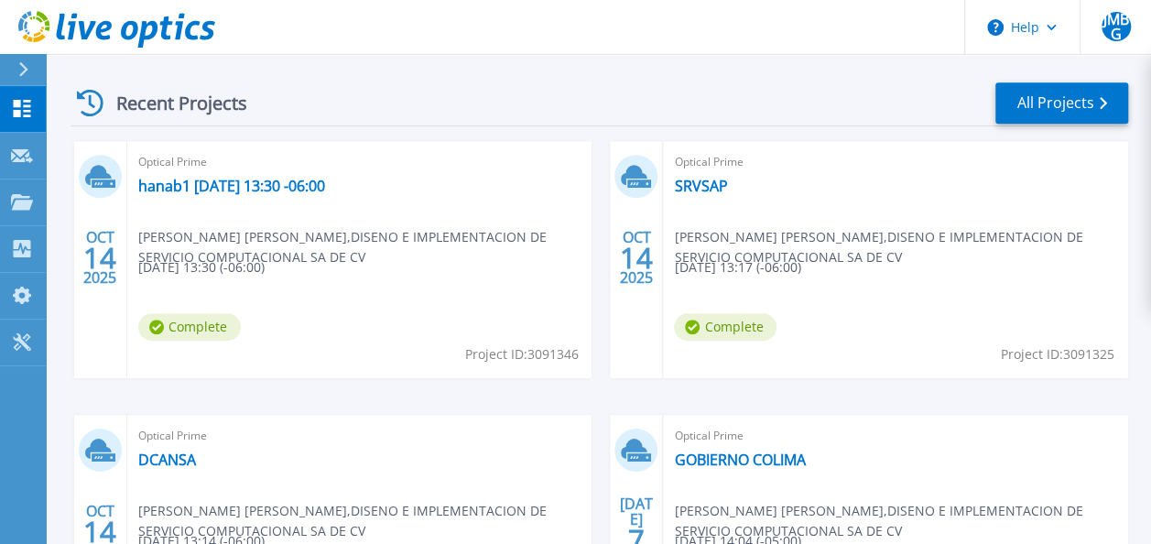
scroll to position [503, 0]
click at [703, 185] on link "SRVSAP" at bounding box center [700, 185] width 53 height 18
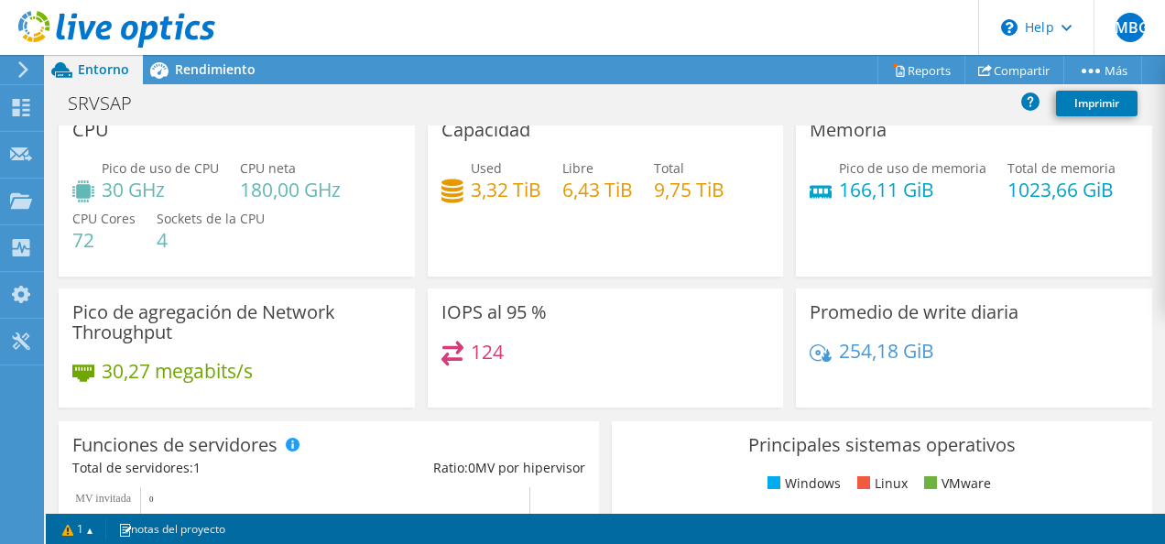
scroll to position [25, 0]
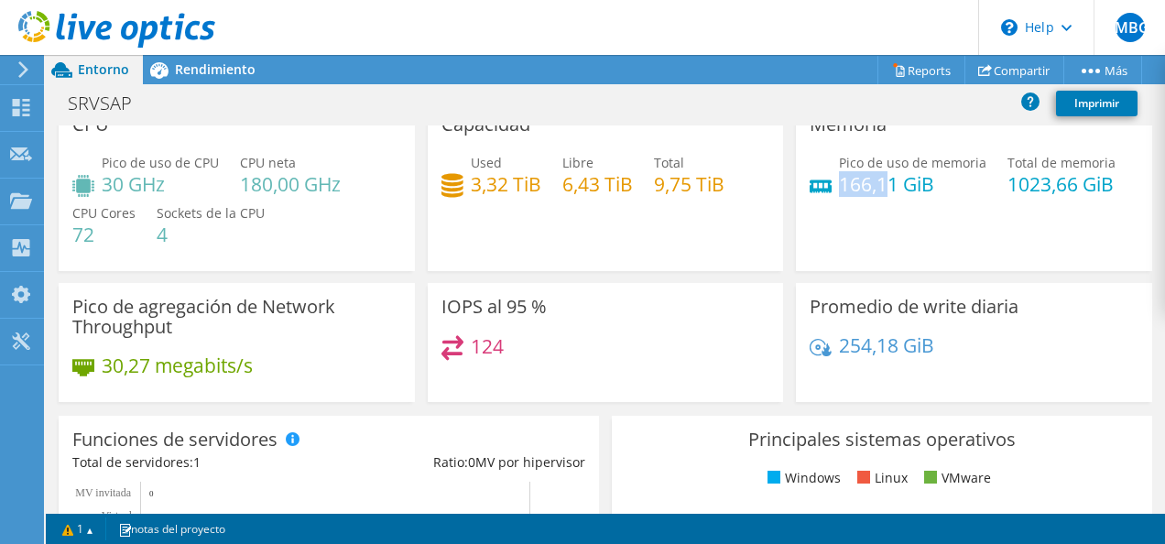
drag, startPoint x: 835, startPoint y: 191, endPoint x: 875, endPoint y: 192, distance: 40.3
click at [875, 192] on h4 "166,11 GiB" at bounding box center [912, 184] width 147 height 20
click at [27, 103] on use at bounding box center [21, 107] width 17 height 17
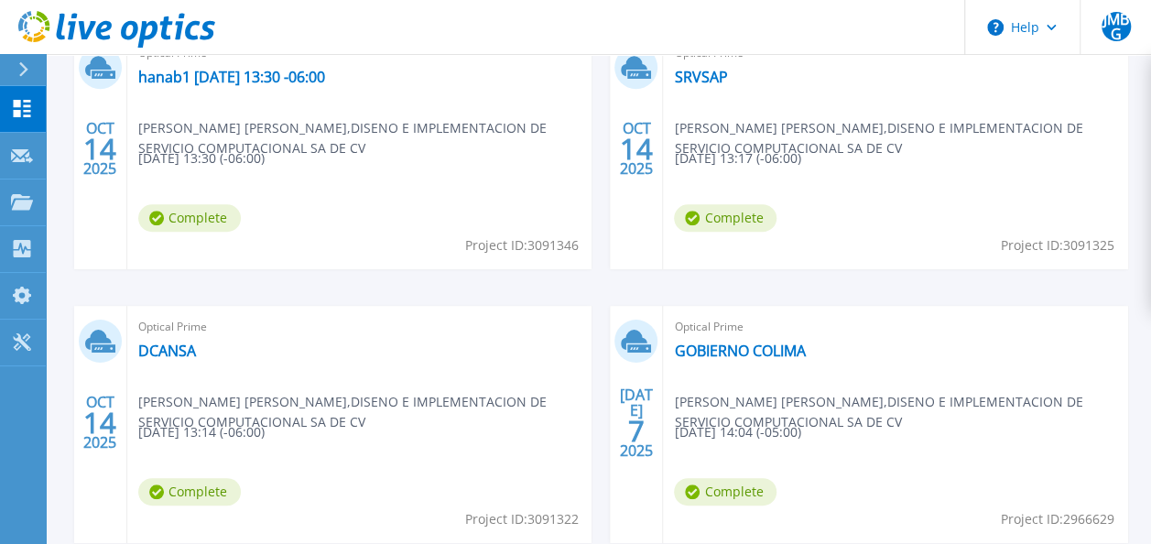
scroll to position [661, 0]
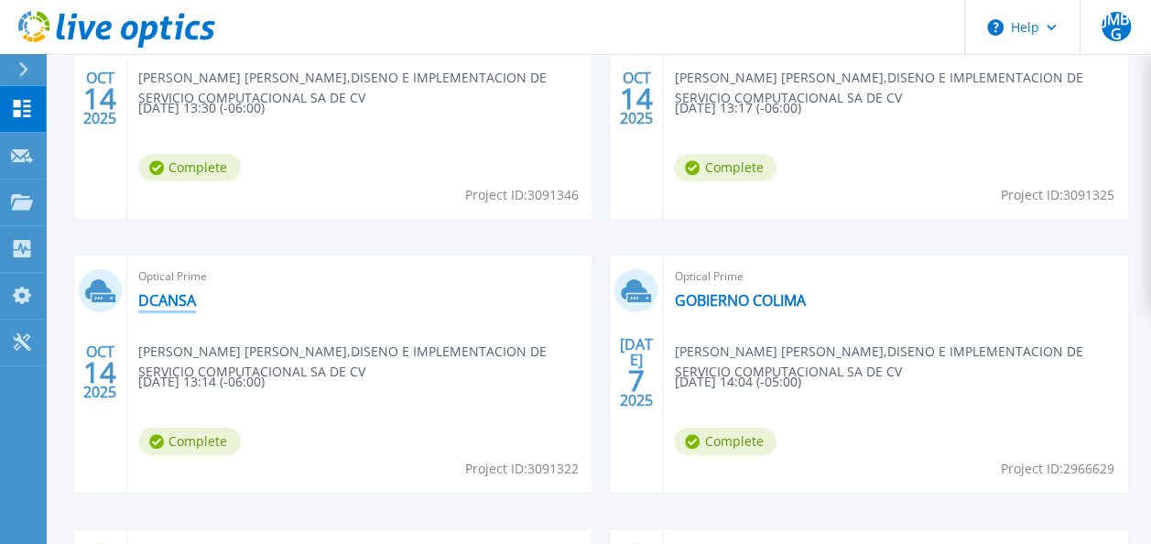
click at [172, 302] on link "DCANSA" at bounding box center [167, 300] width 58 height 18
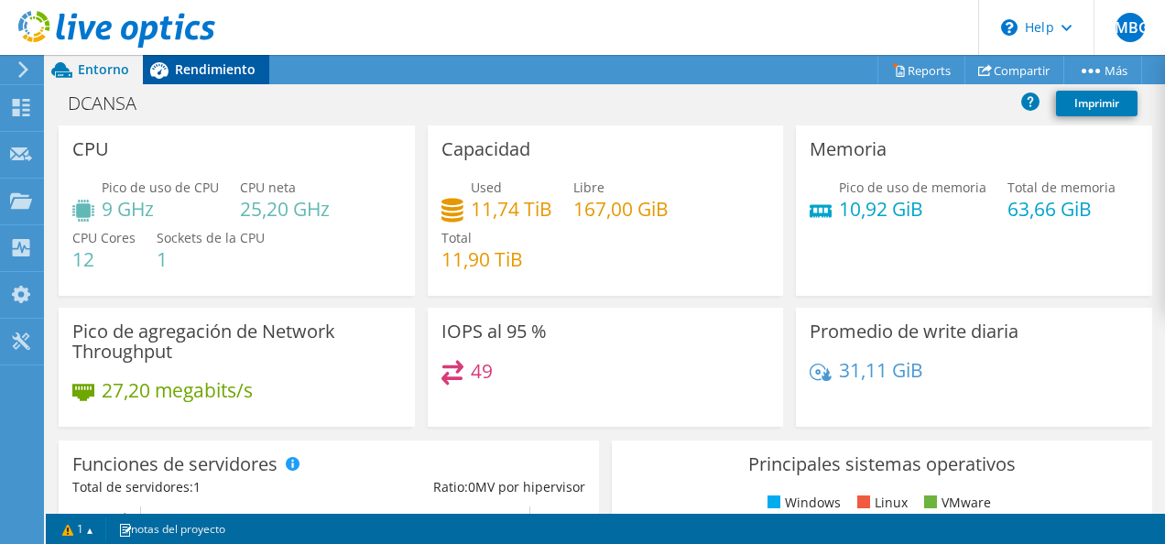
click at [188, 73] on span "Rendimiento" at bounding box center [215, 68] width 81 height 17
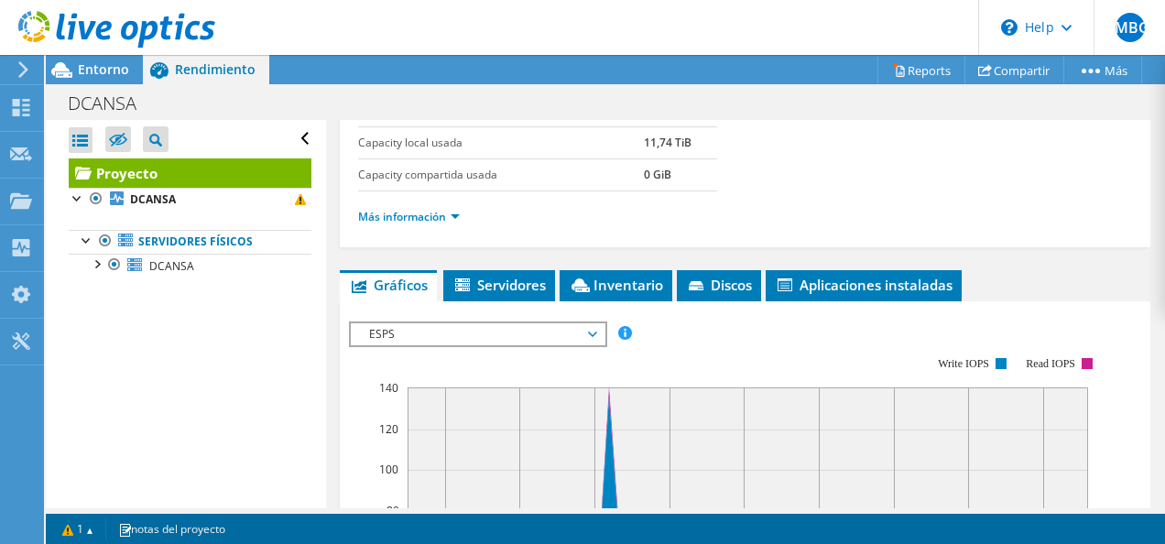
scroll to position [401, 0]
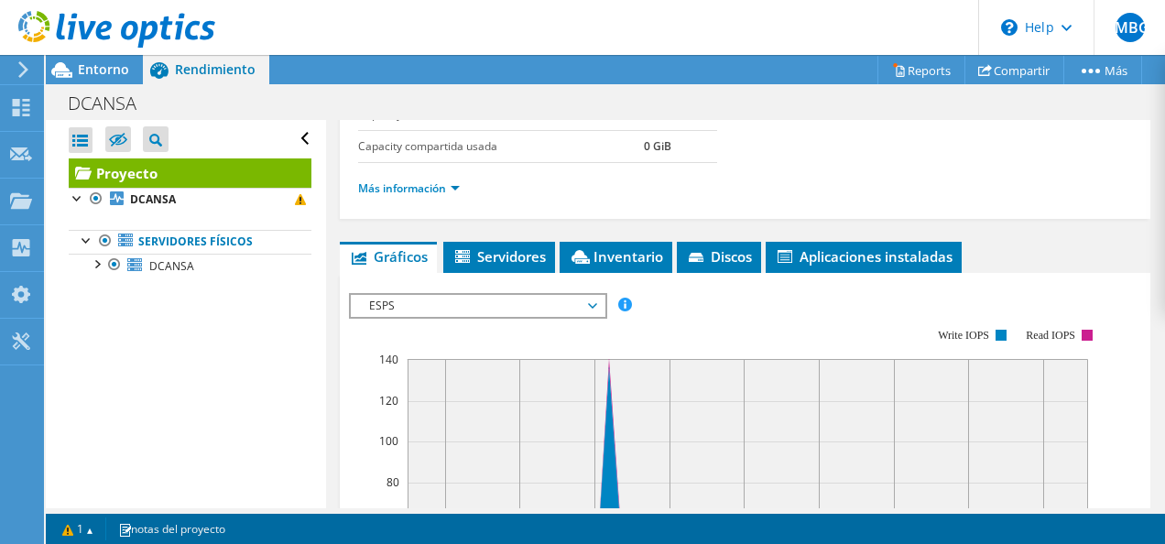
click at [412, 299] on span "ESPS" at bounding box center [477, 306] width 235 height 22
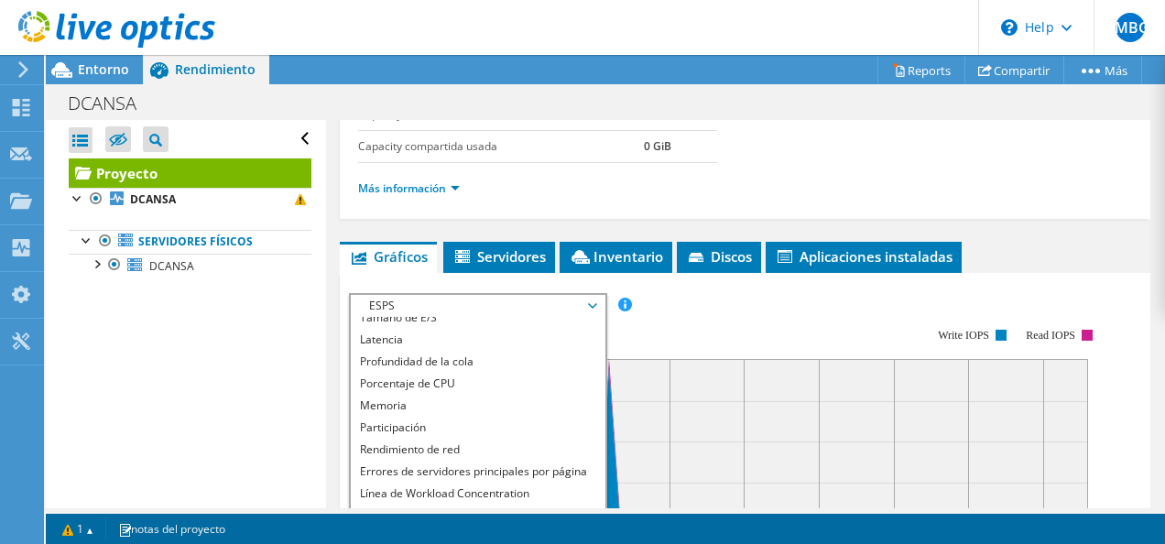
scroll to position [55, 0]
click at [479, 400] on li "Memoria" at bounding box center [478, 405] width 254 height 22
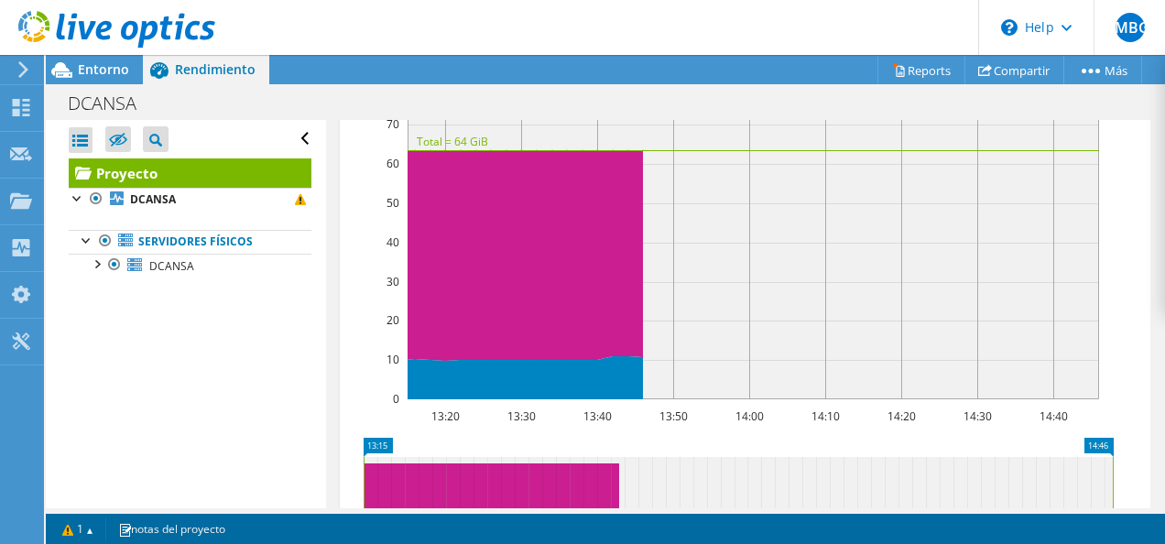
scroll to position [669, 0]
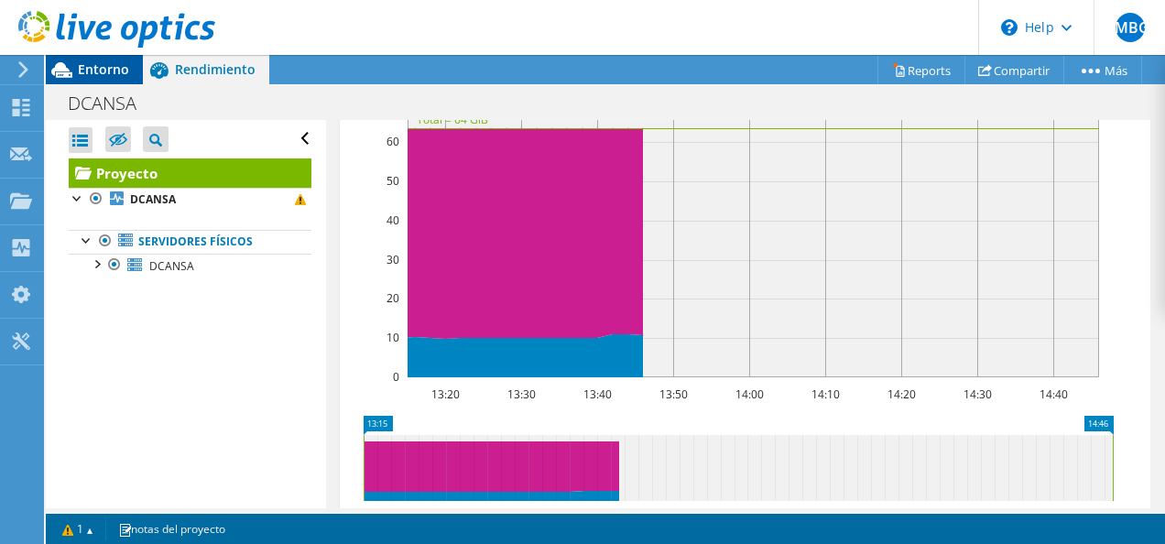
click at [86, 77] on span "Entorno" at bounding box center [103, 68] width 51 height 17
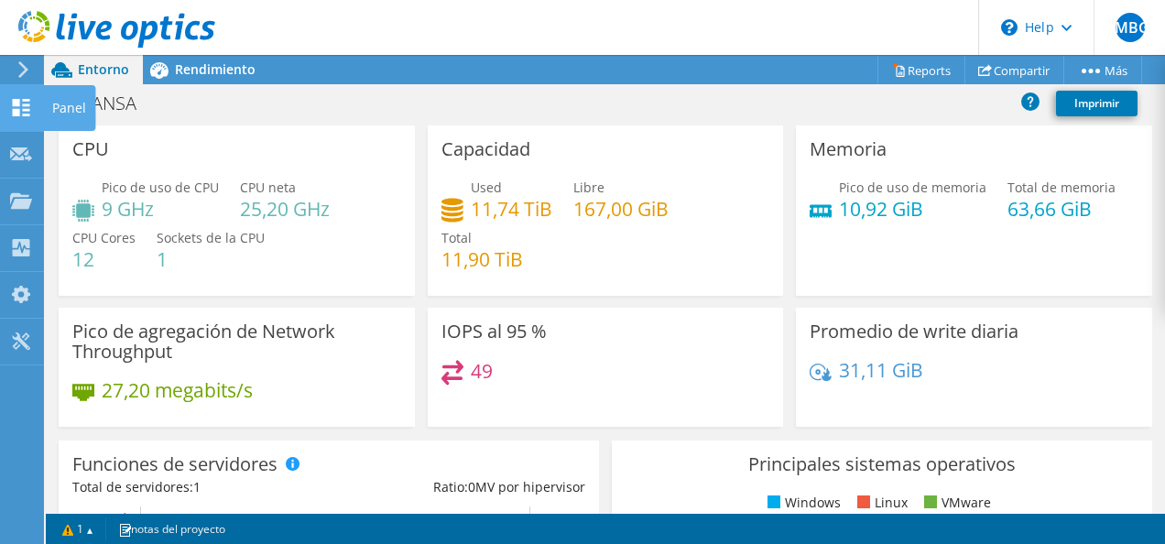
click at [14, 108] on icon at bounding box center [21, 107] width 22 height 17
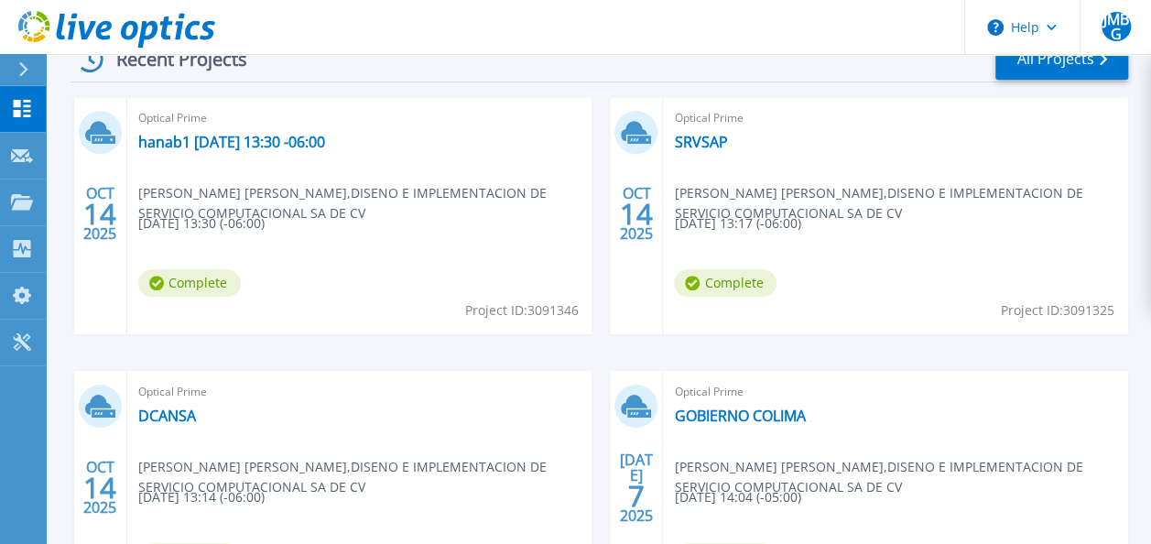
scroll to position [537, 0]
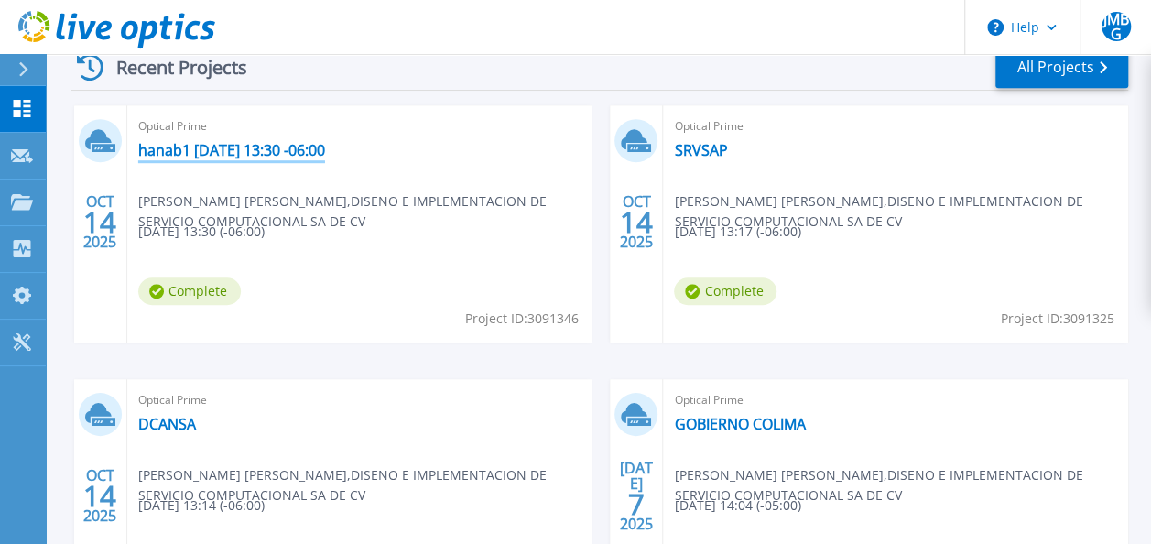
click at [276, 147] on link "hanab1 [DATE] 13:30 -06:00" at bounding box center [231, 150] width 187 height 18
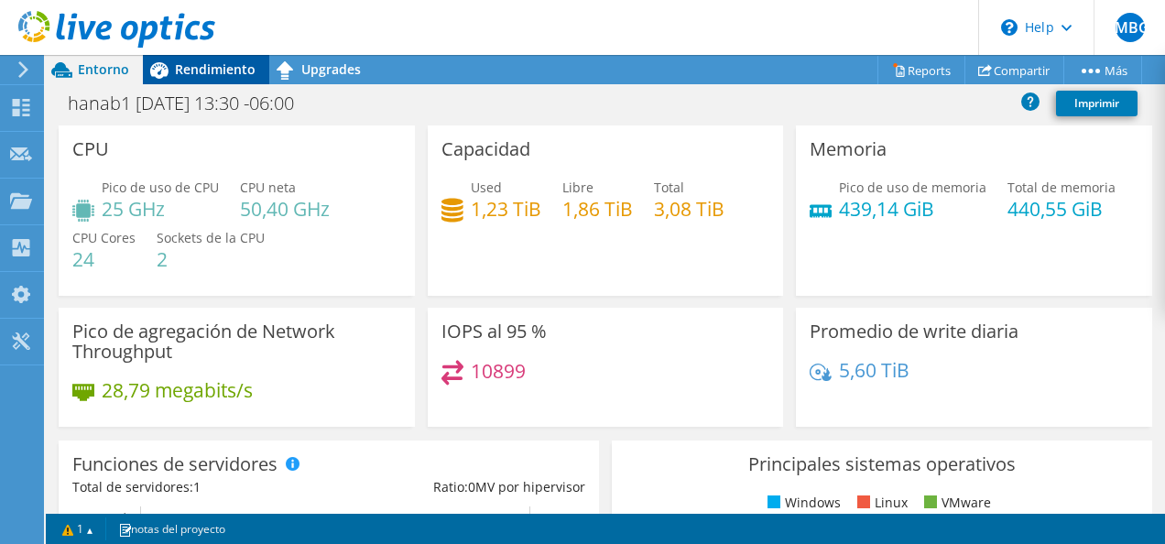
click at [198, 73] on span "Rendimiento" at bounding box center [215, 68] width 81 height 17
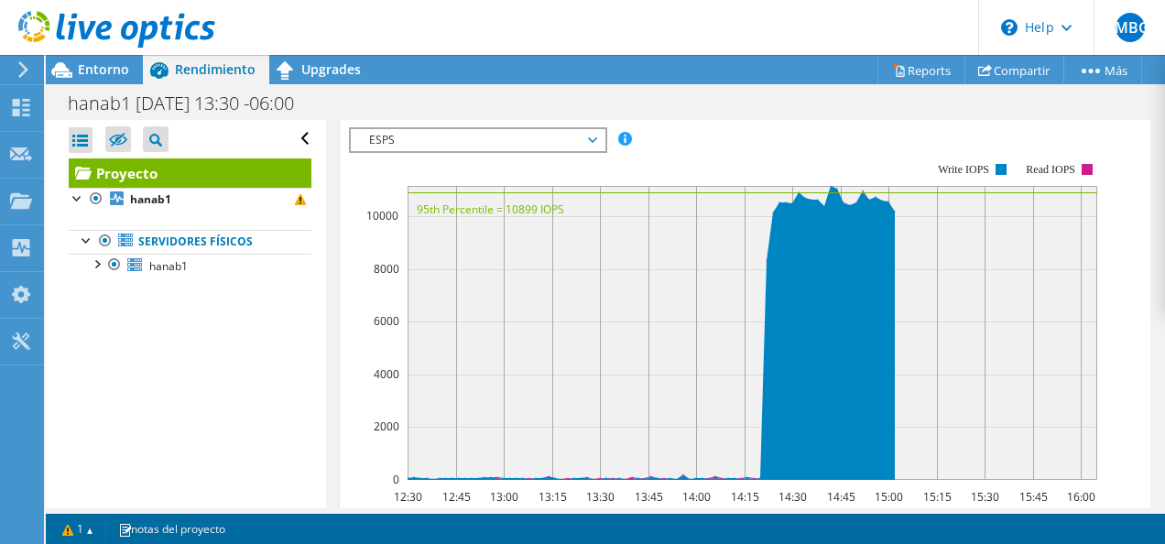
scroll to position [568, 0]
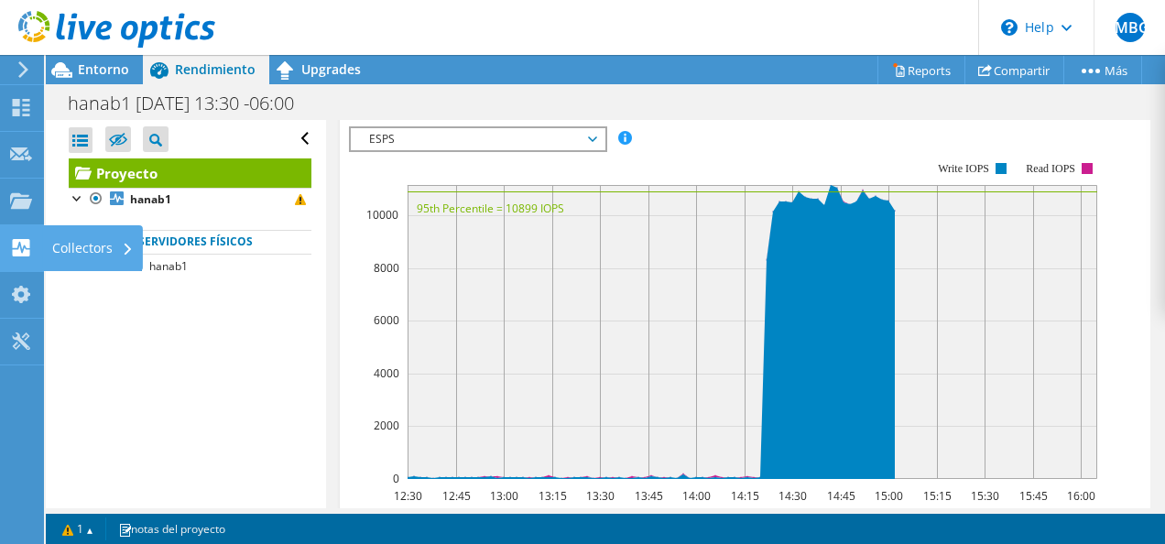
click at [16, 250] on use at bounding box center [21, 247] width 17 height 17
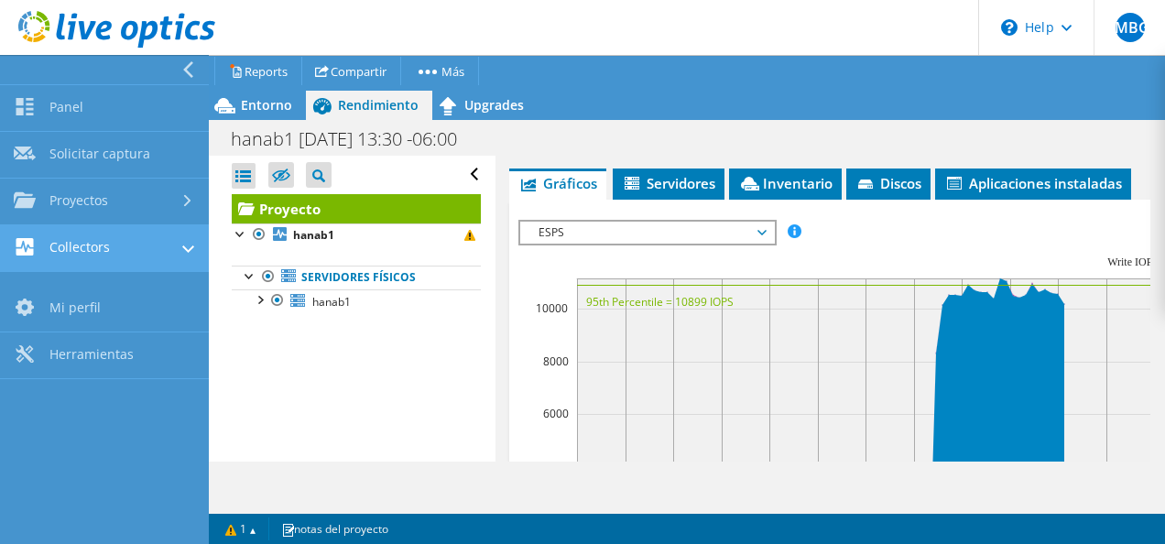
scroll to position [590, 0]
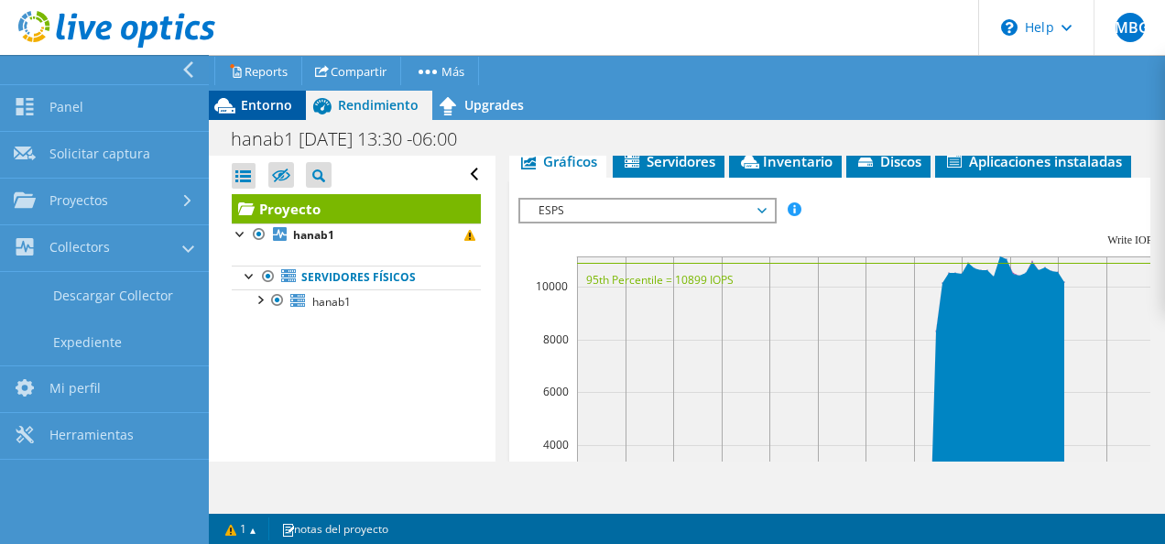
click at [290, 114] on div "Entorno" at bounding box center [257, 105] width 97 height 29
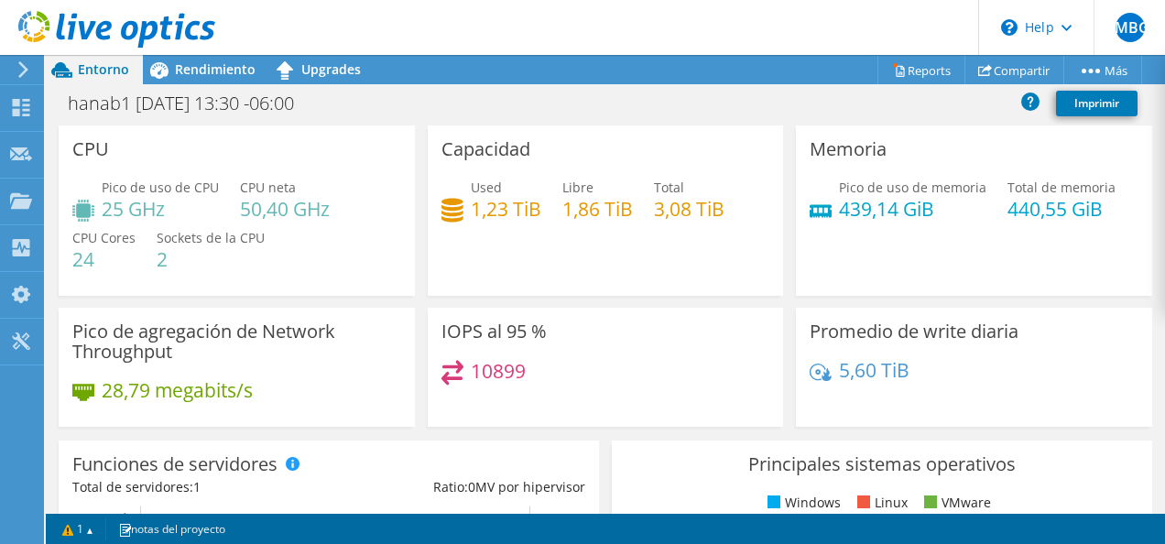
scroll to position [522, 0]
click at [22, 258] on div at bounding box center [21, 250] width 22 height 20
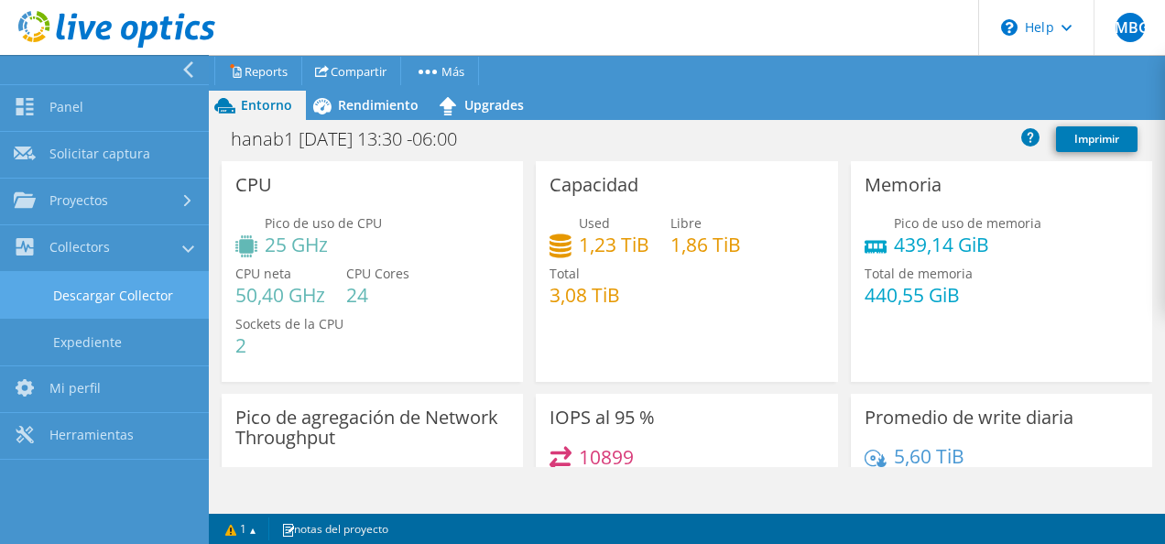
click at [117, 310] on link "Descargar Collector" at bounding box center [104, 295] width 209 height 47
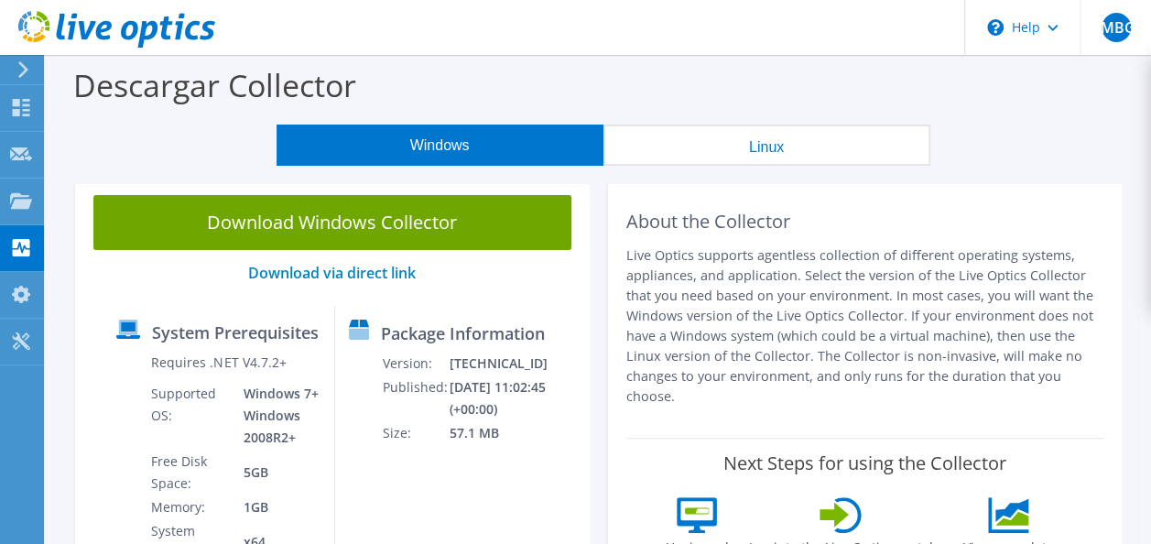
click at [717, 151] on button "Linux" at bounding box center [766, 145] width 327 height 41
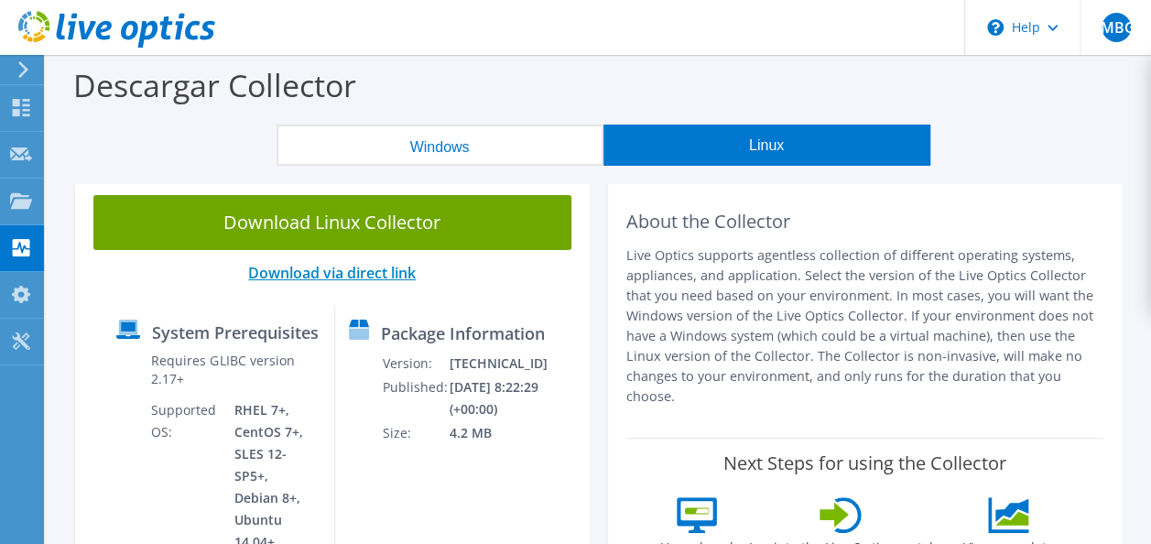
click at [390, 279] on link "Download via direct link" at bounding box center [332, 273] width 168 height 20
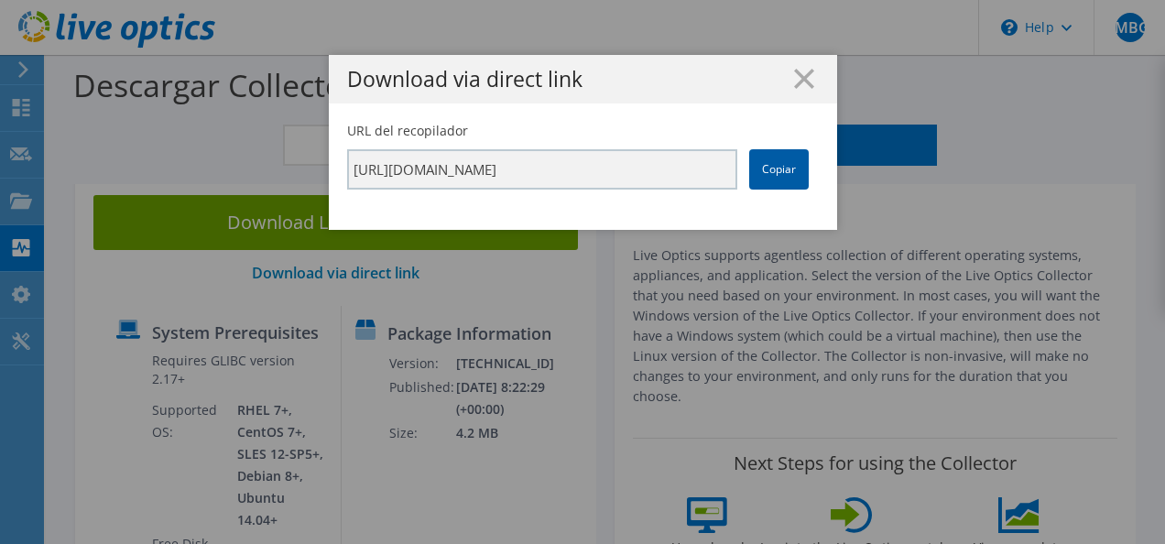
click at [770, 177] on link "Copiar" at bounding box center [779, 169] width 60 height 40
click at [786, 71] on h1 "Download via direct link" at bounding box center [583, 79] width 472 height 21
click at [794, 81] on icon at bounding box center [804, 79] width 20 height 20
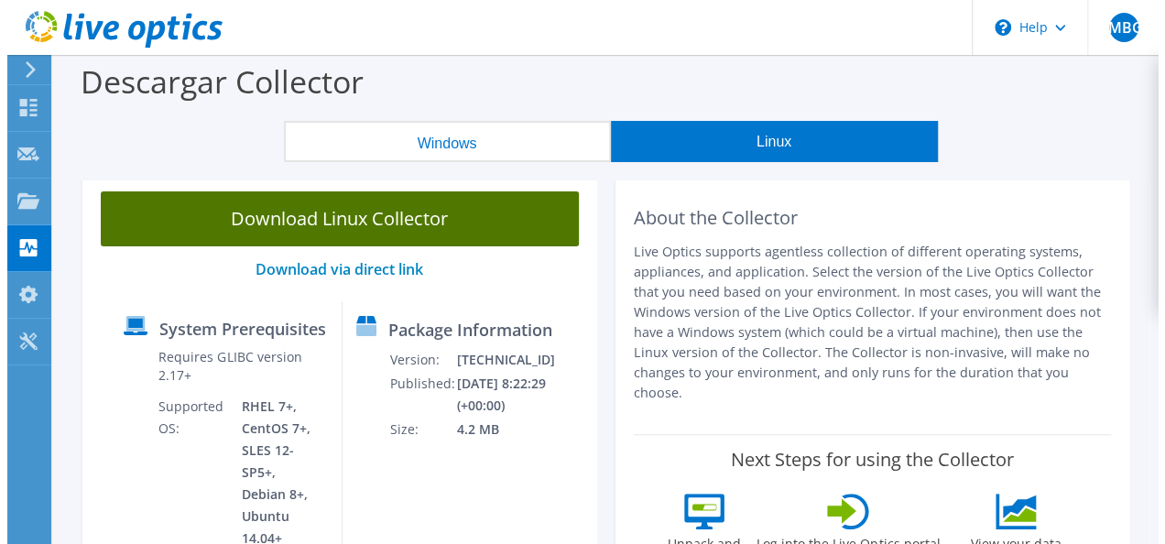
scroll to position [3, 0]
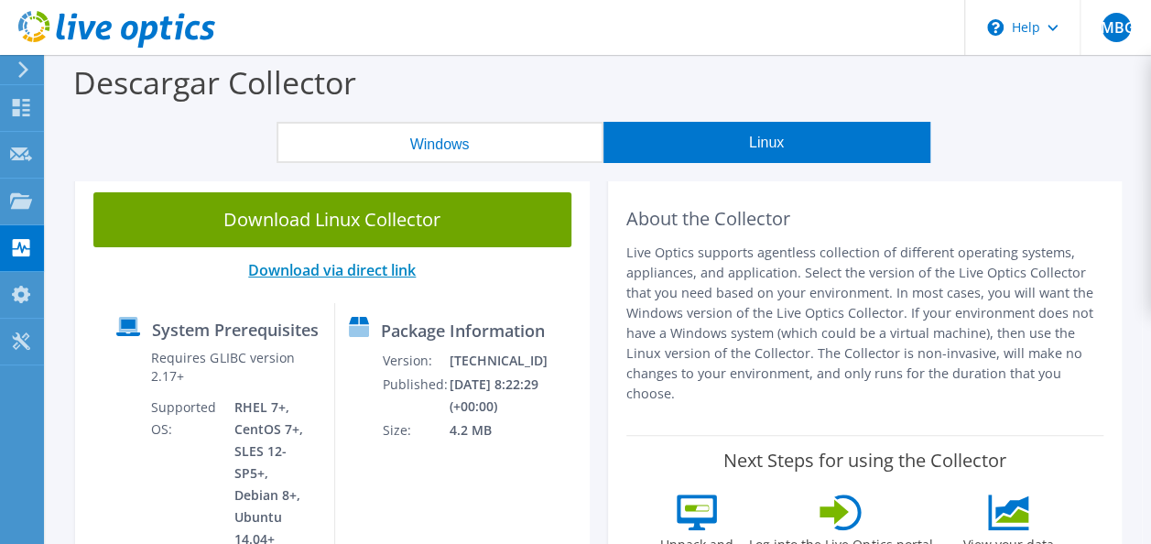
click at [389, 265] on link "Download via direct link" at bounding box center [332, 270] width 168 height 20
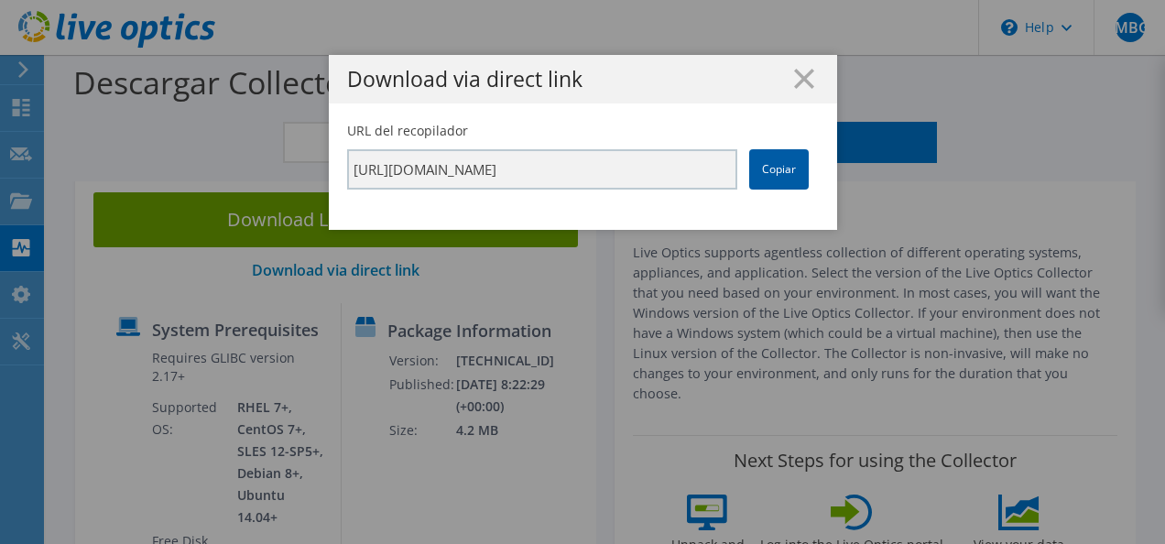
click at [787, 155] on link "Copiar" at bounding box center [779, 169] width 60 height 40
drag, startPoint x: 787, startPoint y: 155, endPoint x: 773, endPoint y: 184, distance: 32.8
click at [773, 184] on link "Copiar" at bounding box center [779, 169] width 60 height 40
drag, startPoint x: 773, startPoint y: 184, endPoint x: 754, endPoint y: 91, distance: 95.3
click at [754, 91] on div "Download via direct link" at bounding box center [583, 79] width 508 height 49
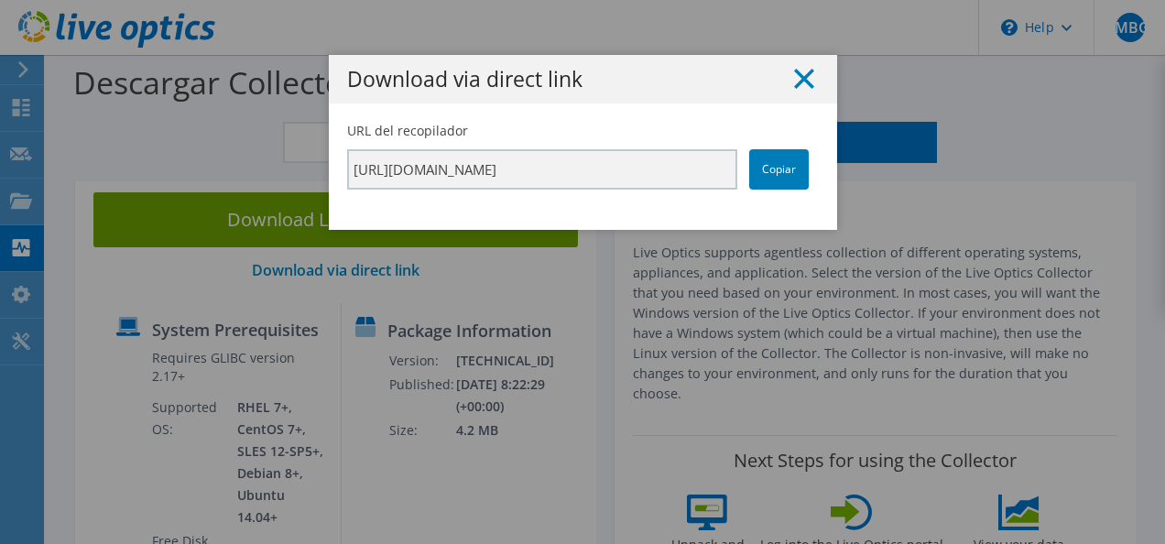
click at [795, 81] on line at bounding box center [804, 79] width 18 height 18
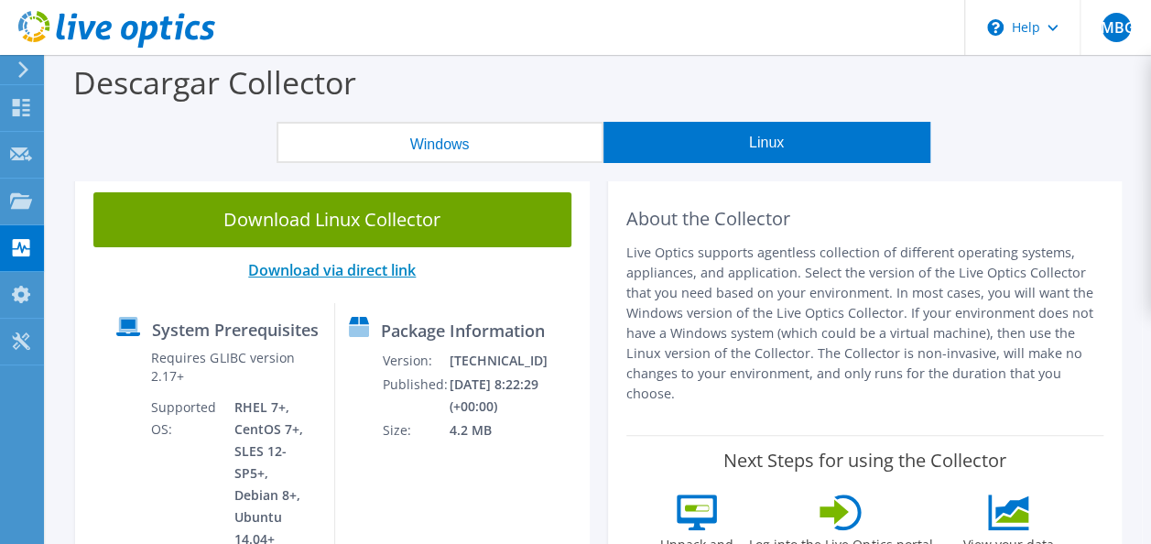
click at [396, 269] on link "Download via direct link" at bounding box center [332, 270] width 168 height 20
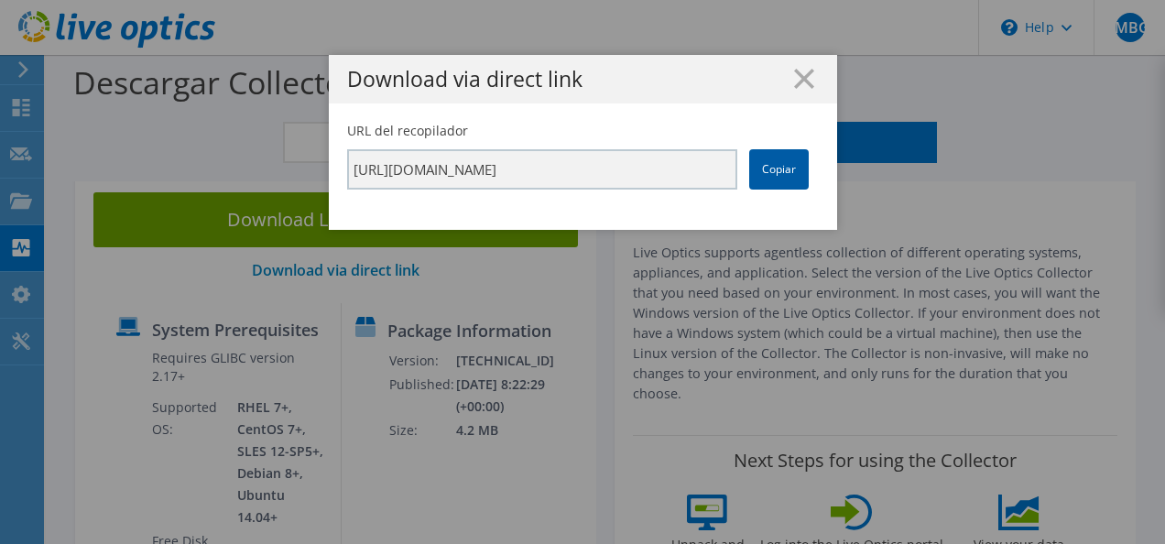
click at [783, 167] on link "Copiar" at bounding box center [779, 169] width 60 height 40
